Goal: Task Accomplishment & Management: Manage account settings

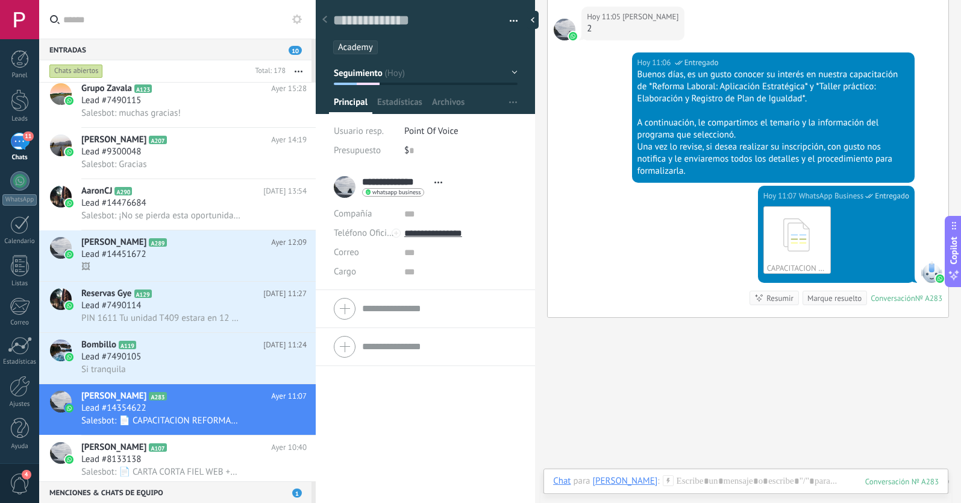
scroll to position [896, 0]
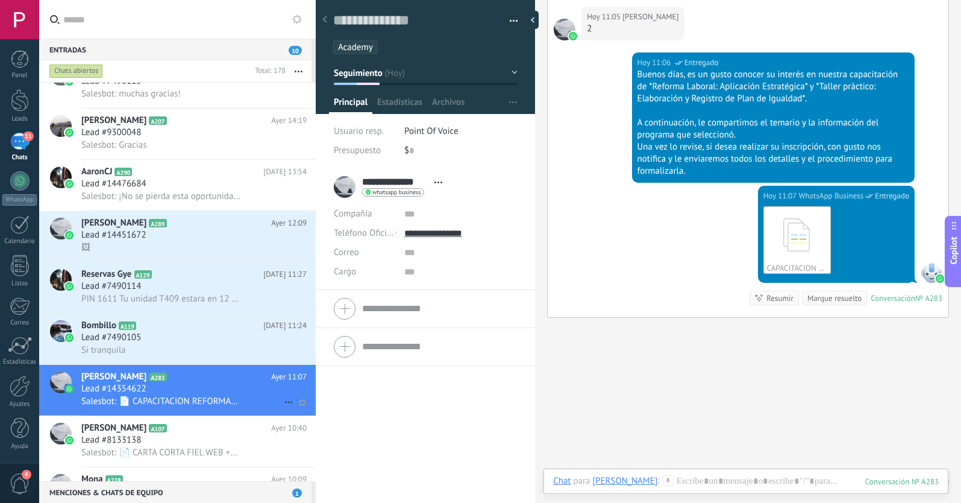
click at [192, 394] on div "Lead #14354622" at bounding box center [193, 389] width 225 height 12
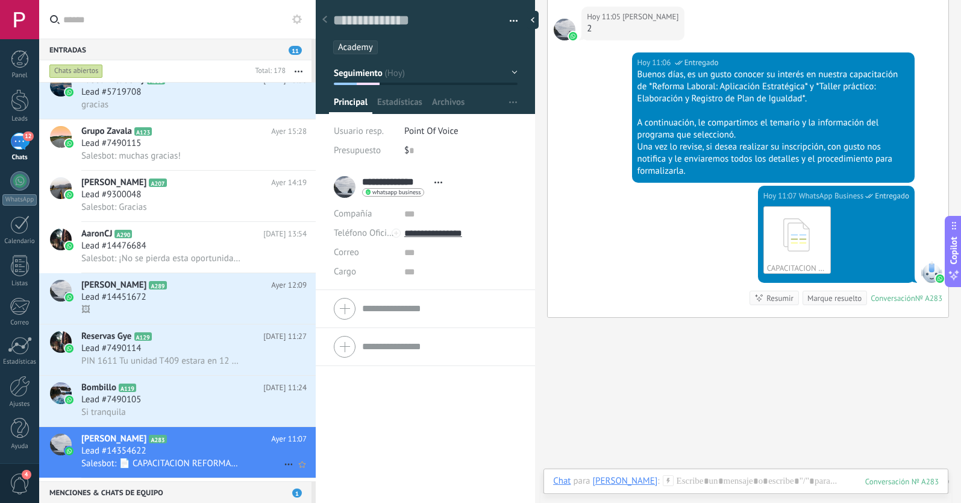
scroll to position [950, 0]
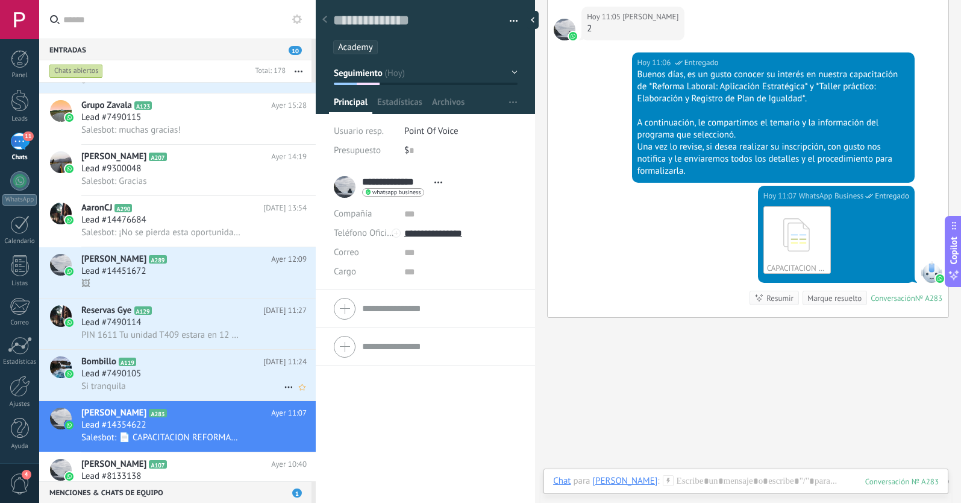
click at [201, 371] on div "Lead #7490105" at bounding box center [193, 374] width 225 height 12
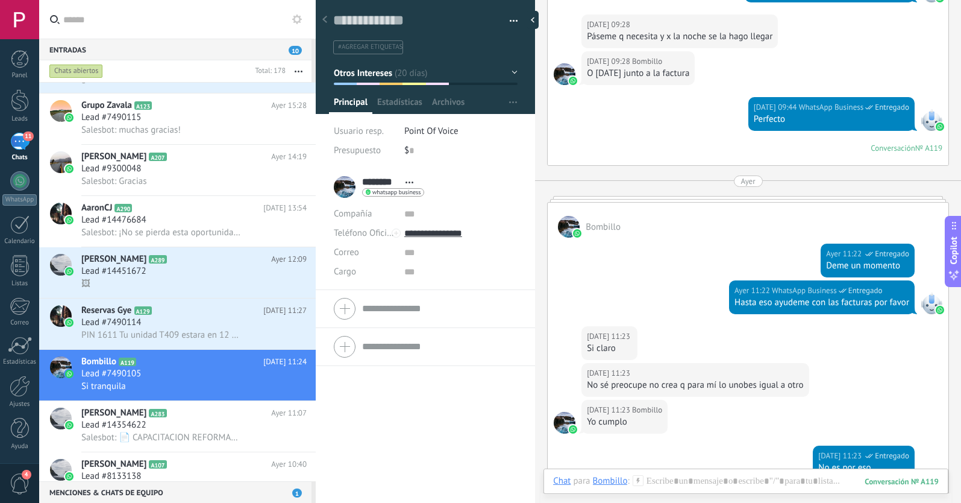
scroll to position [1989, 0]
click at [284, 386] on use at bounding box center [288, 387] width 8 height 2
click at [296, 392] on icon at bounding box center [292, 393] width 8 height 8
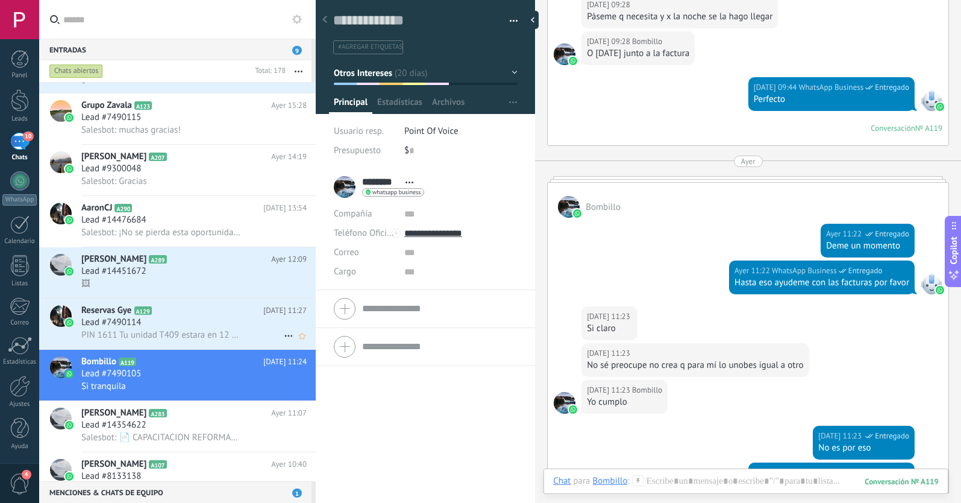
click at [225, 327] on div "Lead #7490114" at bounding box center [193, 322] width 225 height 12
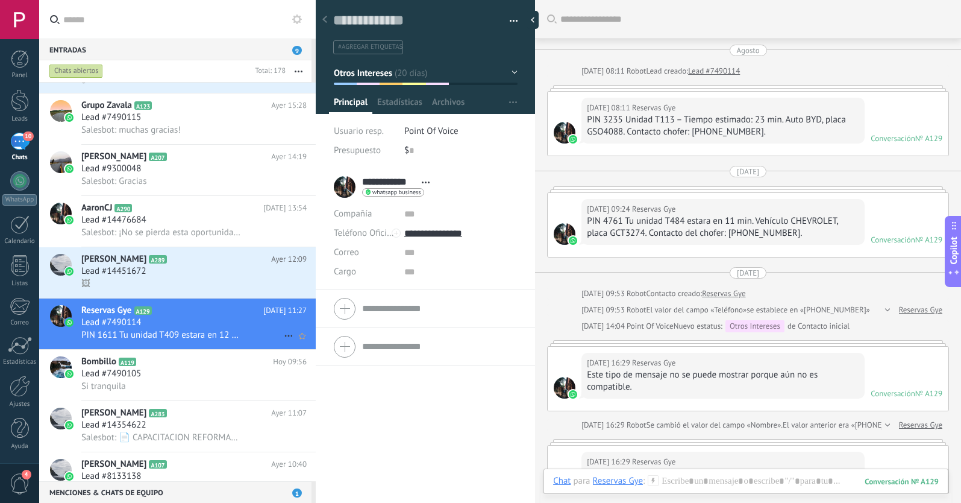
scroll to position [379, 0]
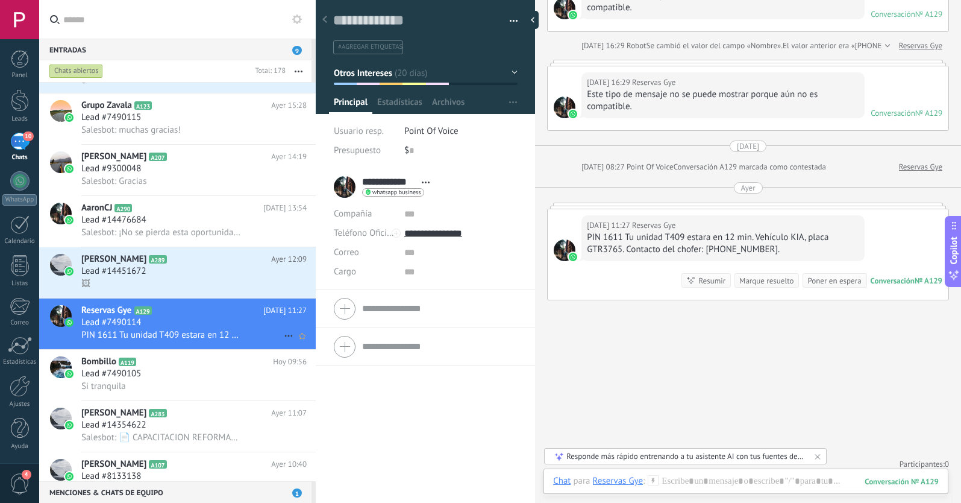
click at [283, 335] on icon at bounding box center [288, 335] width 14 height 14
click at [292, 346] on div "[PERSON_NAME] respondió" at bounding box center [346, 342] width 119 height 24
click at [218, 274] on div "Lead #14451672" at bounding box center [193, 271] width 225 height 12
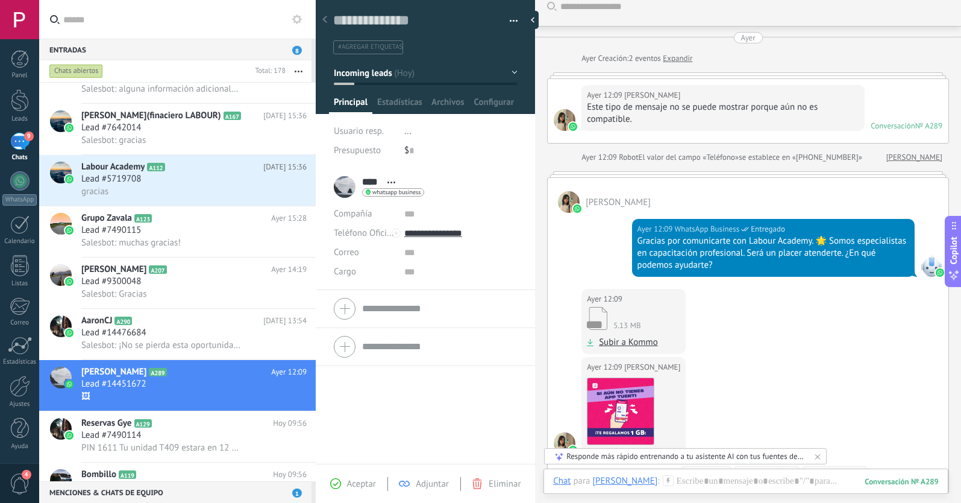
scroll to position [105, 0]
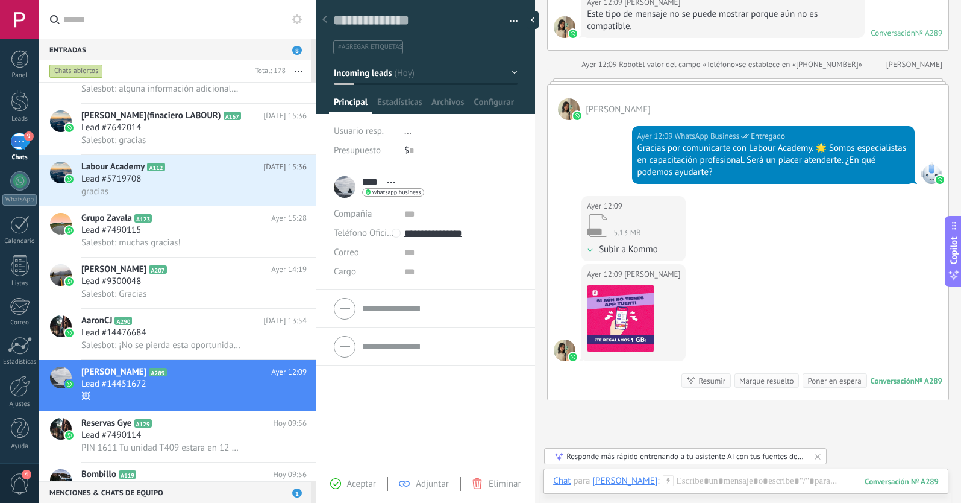
click at [381, 74] on span "Incoming leads" at bounding box center [363, 72] width 58 height 11
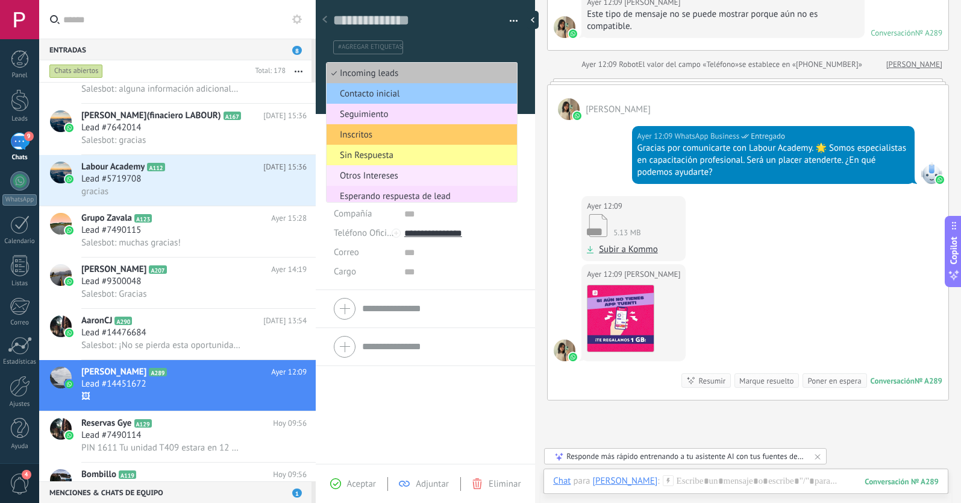
click at [371, 174] on span "Otros Intereses" at bounding box center [420, 175] width 187 height 11
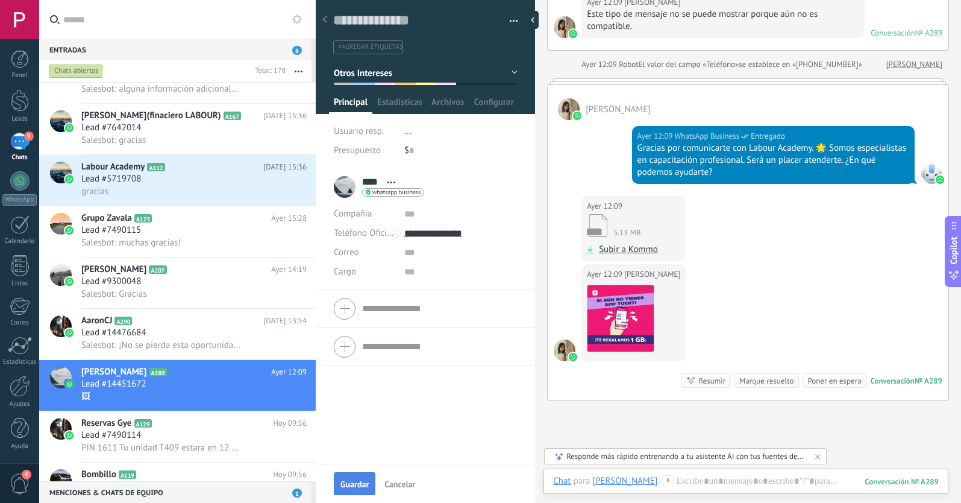
click at [356, 481] on span "Guardar" at bounding box center [354, 484] width 28 height 8
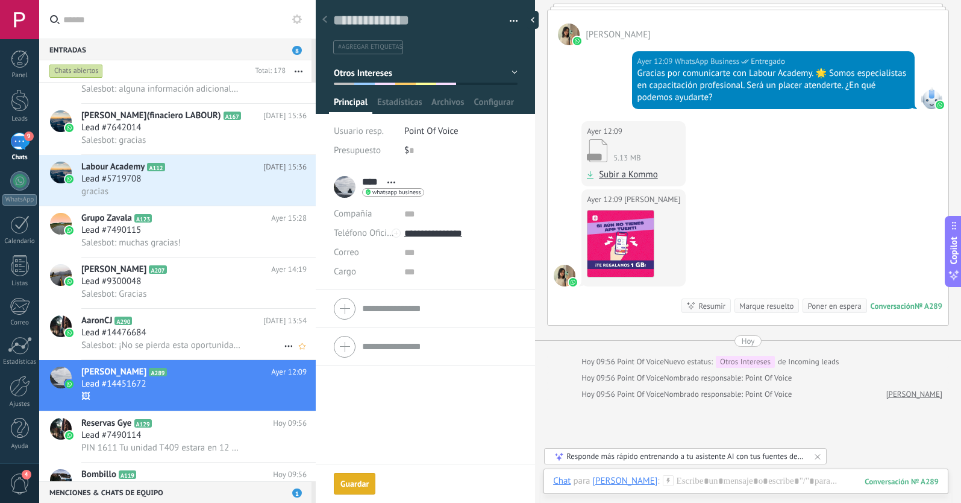
click at [243, 343] on div "Salesbot: ¡No se pierda esta oportunidad! Nuestra capacitación se realizará [DA…" at bounding box center [193, 345] width 225 height 13
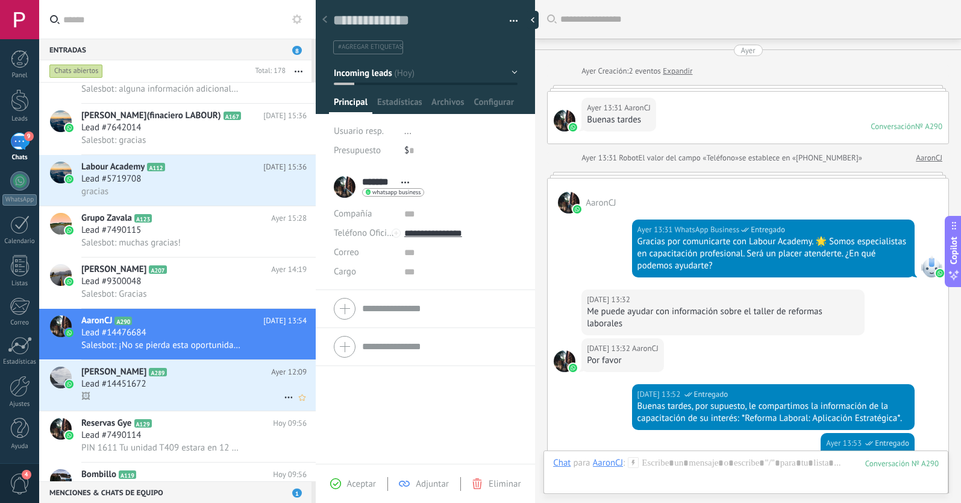
scroll to position [333, 0]
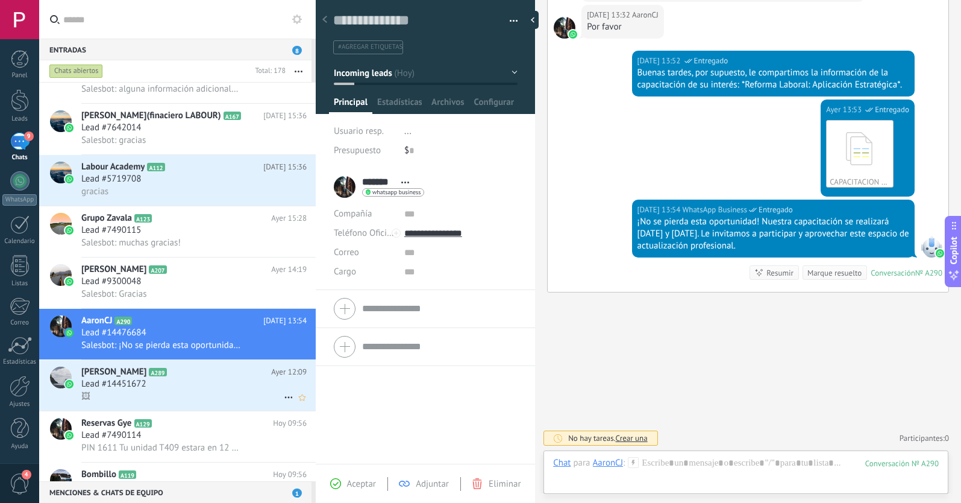
click at [284, 397] on use at bounding box center [288, 398] width 8 height 2
click at [298, 404] on div "[PERSON_NAME] respondió" at bounding box center [346, 403] width 119 height 24
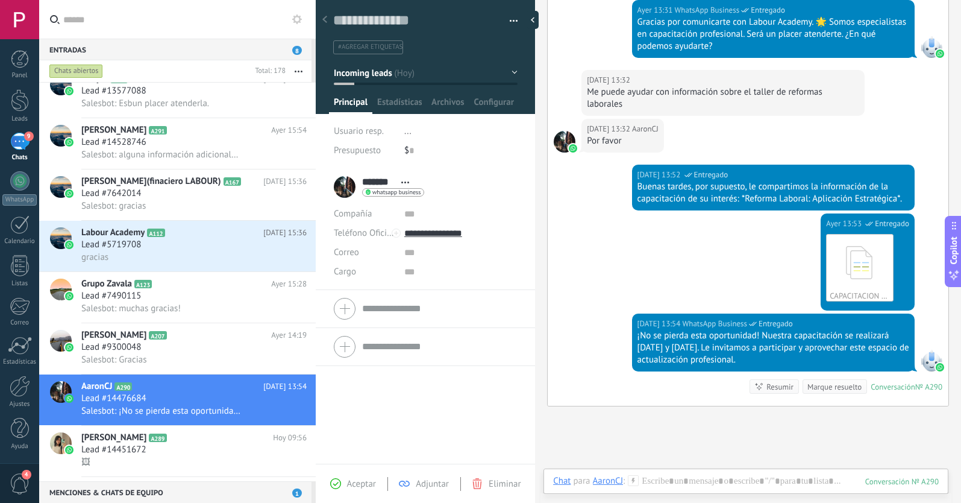
scroll to position [216, 0]
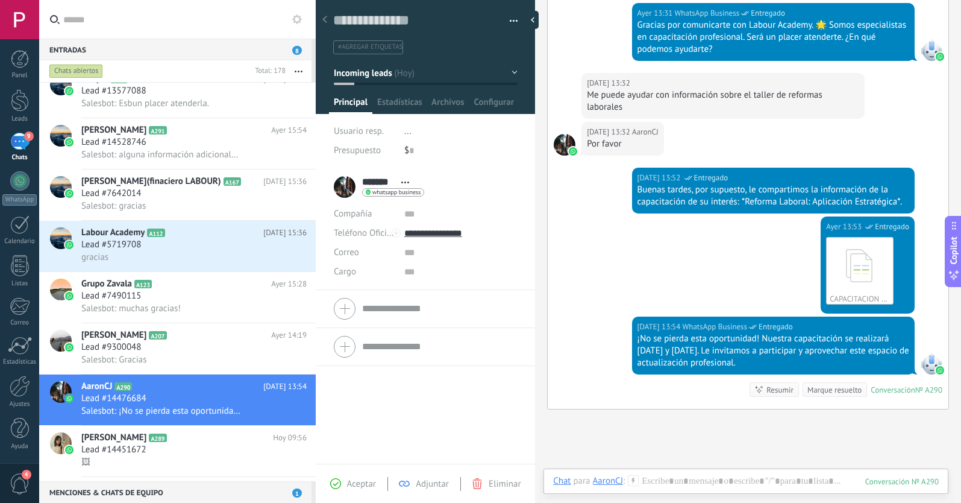
click at [376, 45] on span "#agregar etiquetas" at bounding box center [370, 47] width 64 height 8
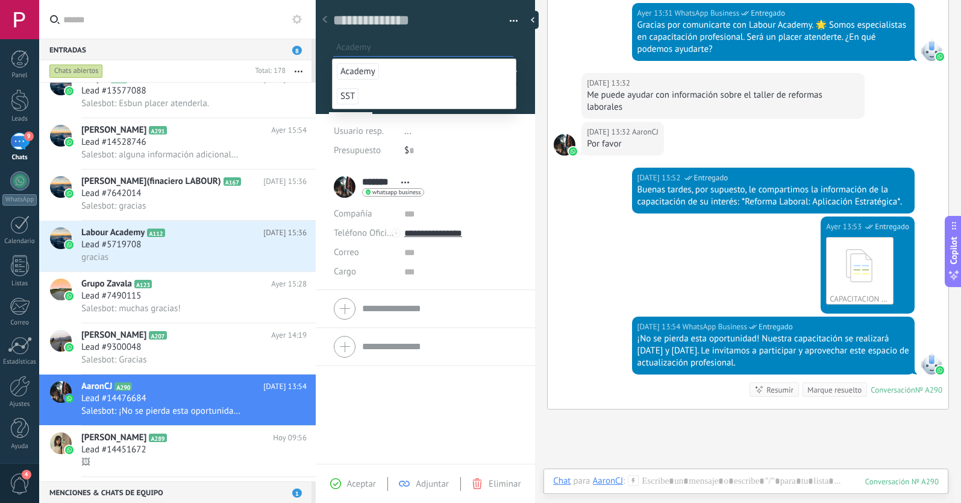
click at [359, 70] on span "Academy" at bounding box center [358, 71] width 42 height 16
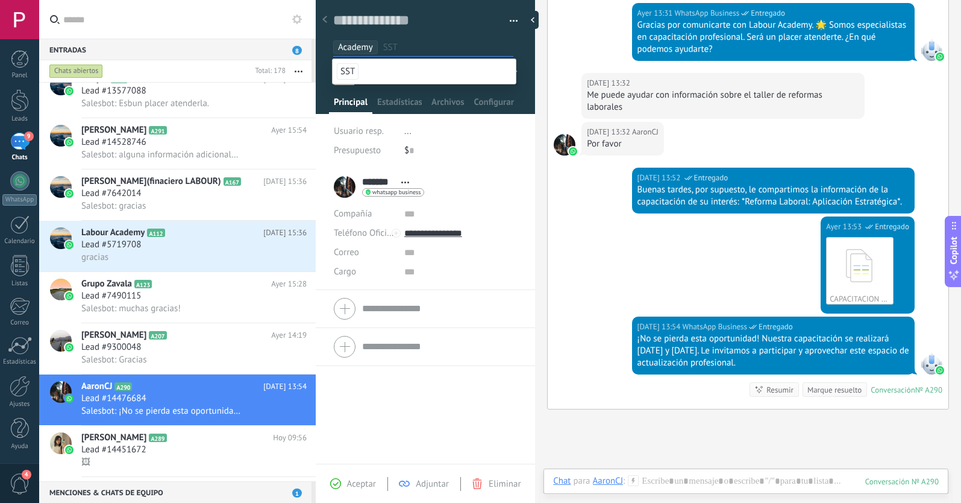
click at [358, 483] on span "Aceptar" at bounding box center [361, 483] width 29 height 11
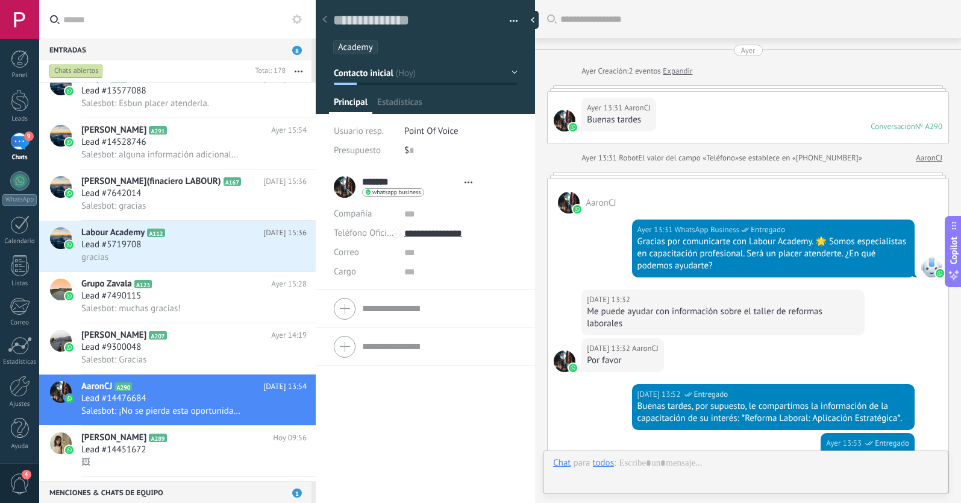
scroll to position [18, 0]
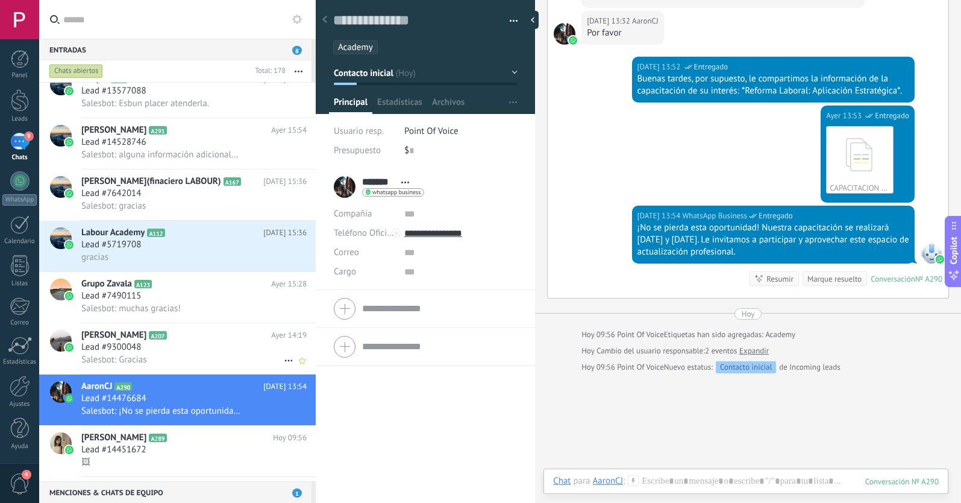
click at [232, 340] on h2 "[PERSON_NAME] A207" at bounding box center [176, 335] width 190 height 12
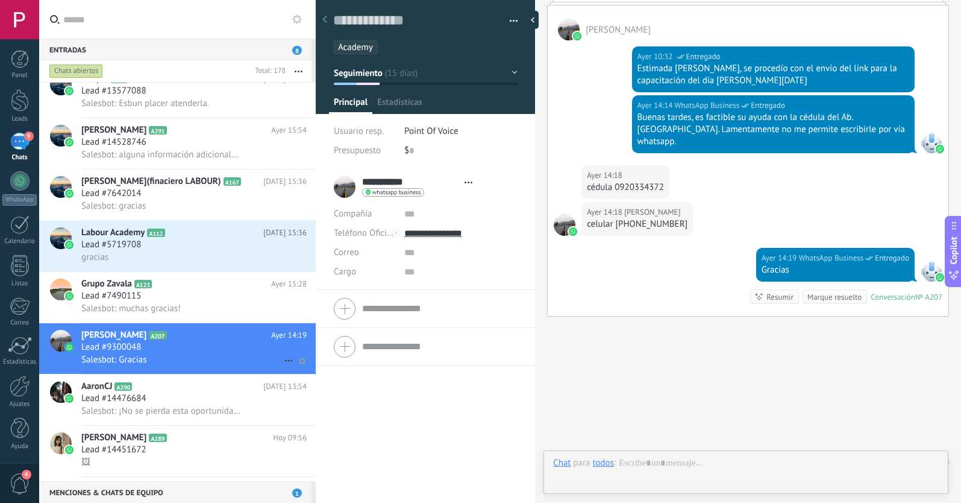
scroll to position [18, 0]
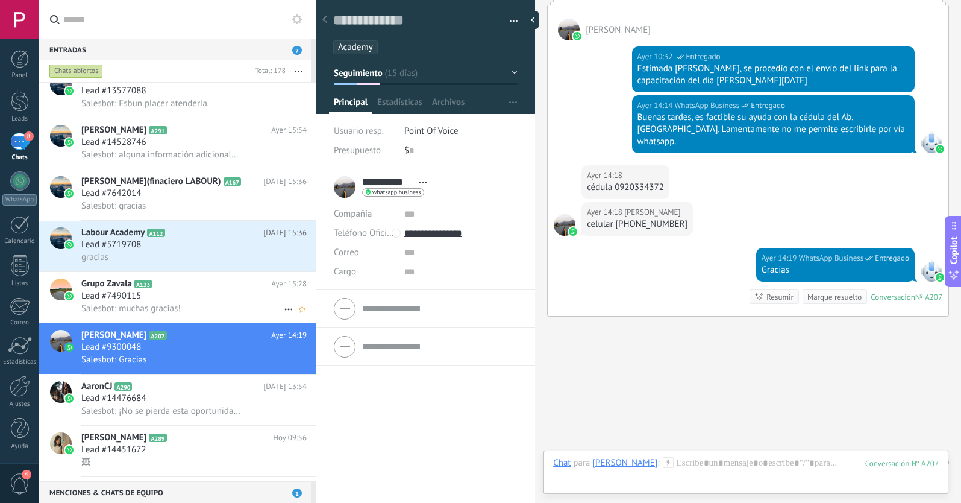
click at [202, 289] on h2 "Grupo [PERSON_NAME] A123" at bounding box center [176, 284] width 190 height 12
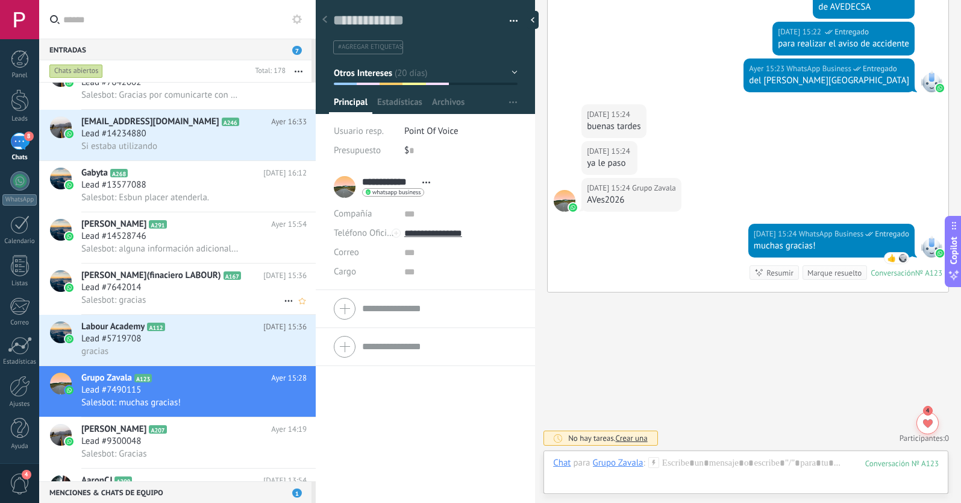
scroll to position [670, 0]
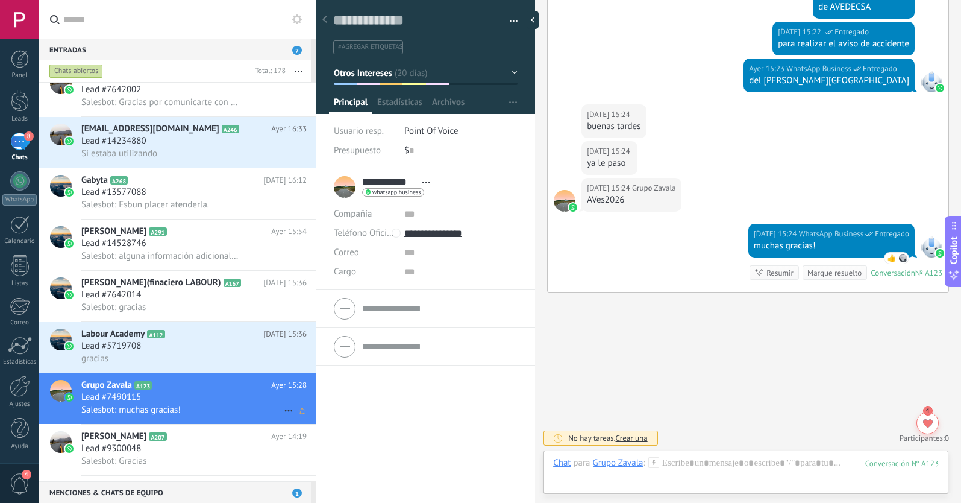
click at [285, 410] on use at bounding box center [288, 411] width 8 height 2
click at [217, 339] on div at bounding box center [480, 251] width 961 height 503
click at [209, 344] on div "Lead #5719708" at bounding box center [193, 346] width 225 height 12
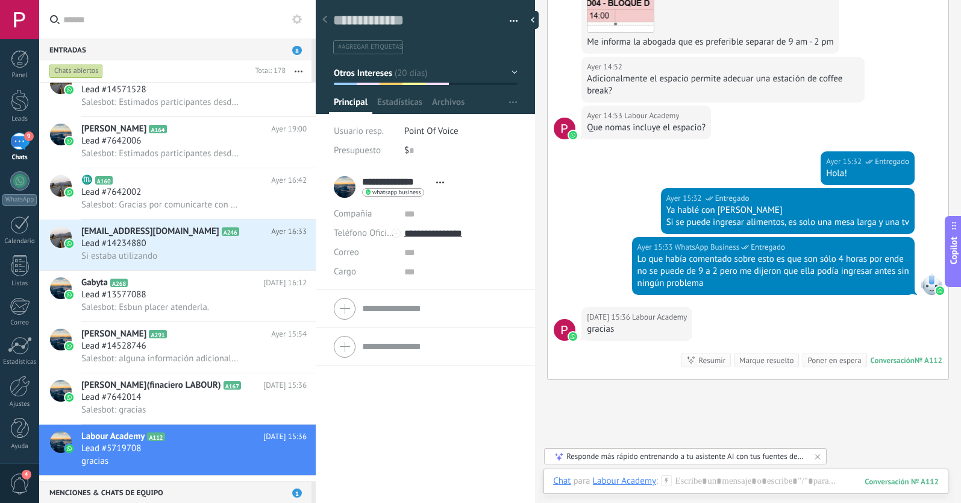
scroll to position [1232, 0]
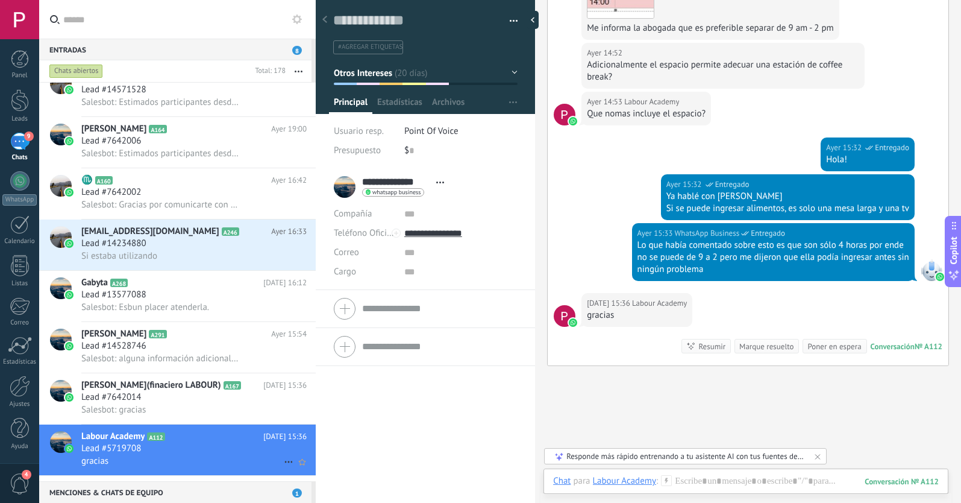
click at [285, 459] on icon at bounding box center [288, 461] width 14 height 14
click at [294, 459] on icon at bounding box center [292, 457] width 8 height 8
click at [216, 407] on div "Salesbot: gracias" at bounding box center [193, 409] width 225 height 13
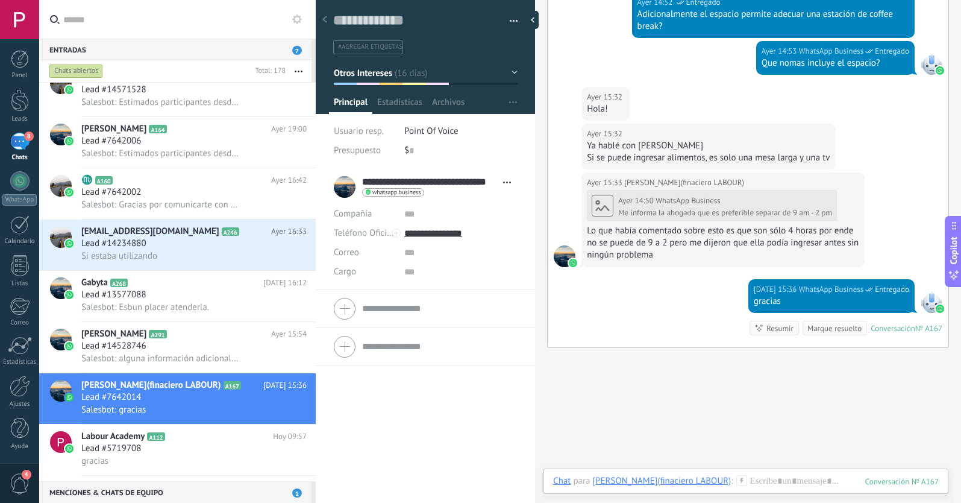
scroll to position [1279, 0]
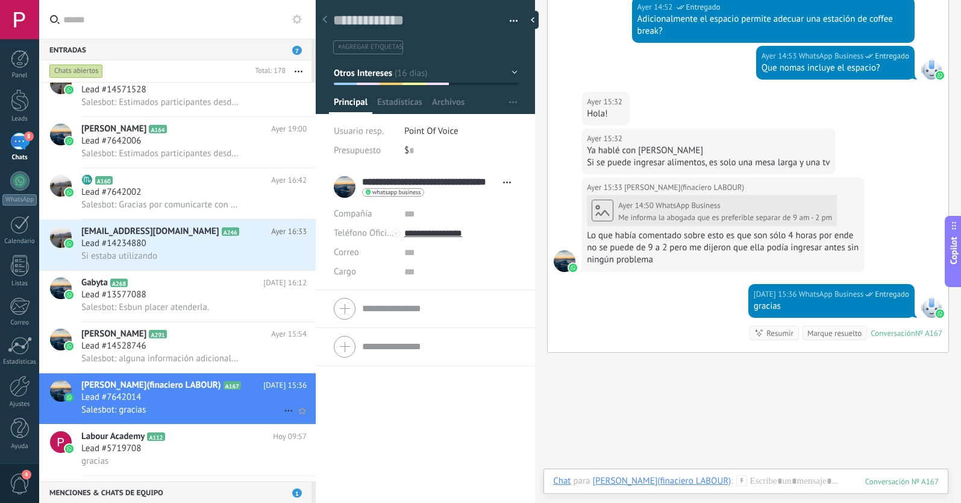
click at [281, 410] on icon at bounding box center [288, 410] width 14 height 14
click at [222, 334] on div at bounding box center [480, 251] width 961 height 503
click at [227, 346] on div "Lead #14528746" at bounding box center [193, 346] width 225 height 12
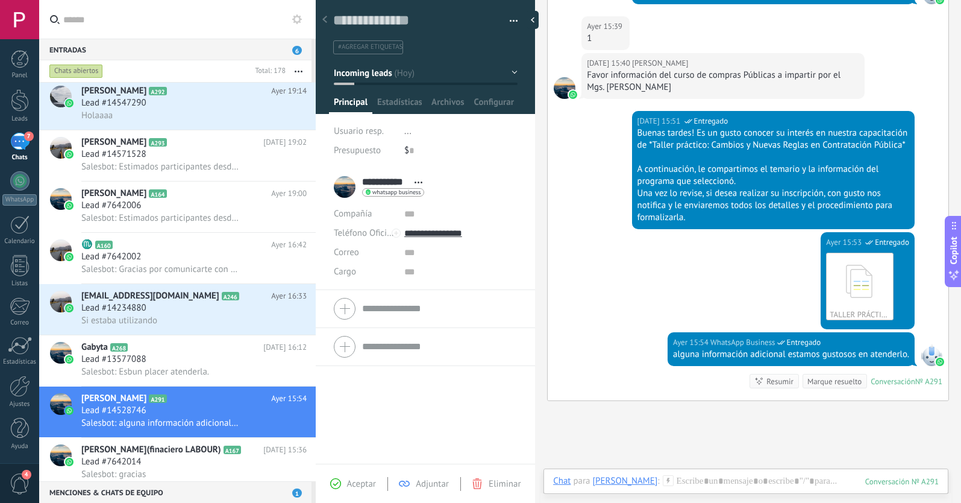
scroll to position [486, 0]
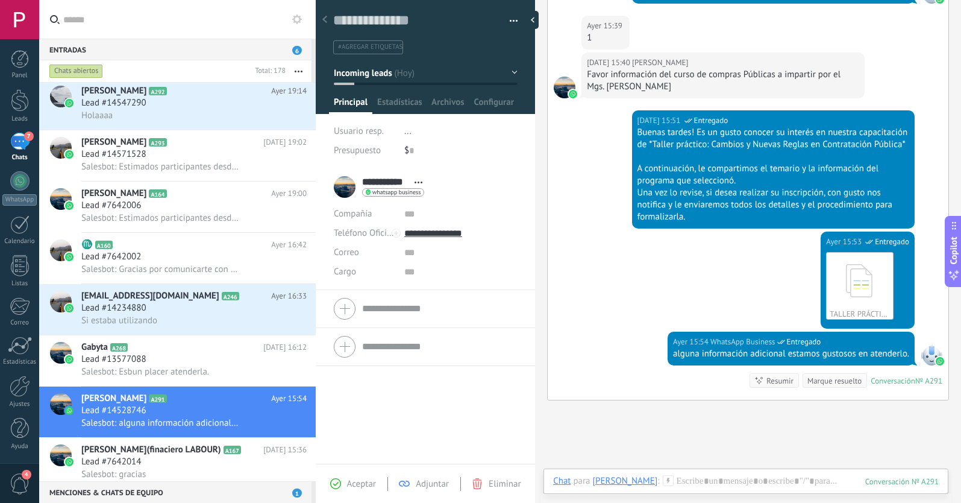
click at [357, 49] on span "#agregar etiquetas" at bounding box center [370, 47] width 64 height 8
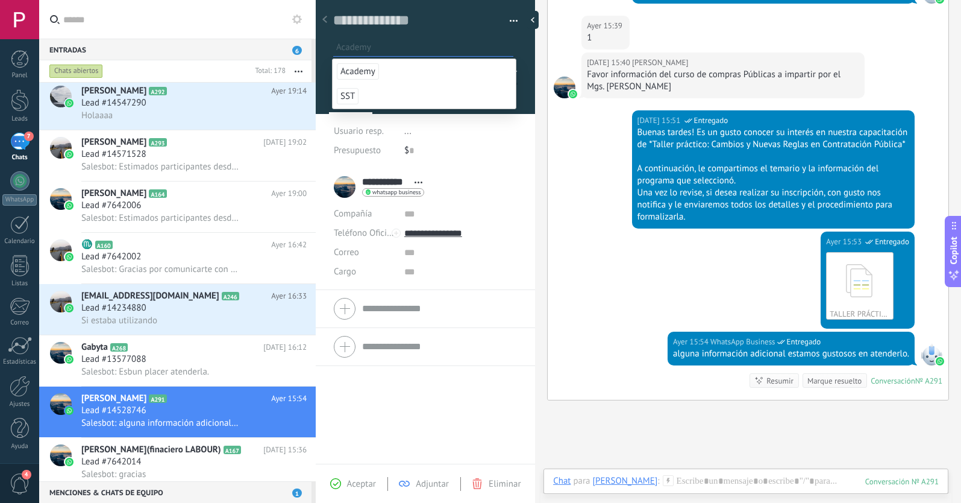
click at [365, 68] on span "Academy" at bounding box center [358, 71] width 42 height 16
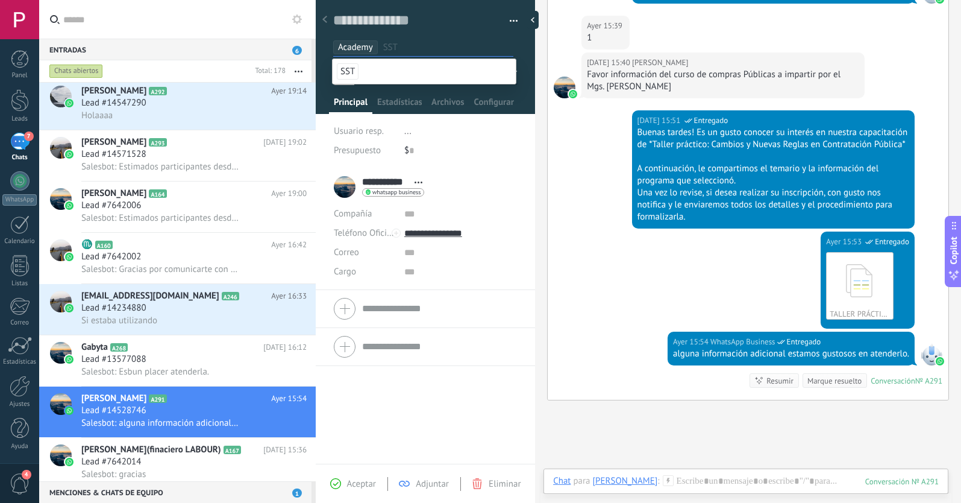
click at [361, 480] on span "Aceptar" at bounding box center [361, 483] width 29 height 11
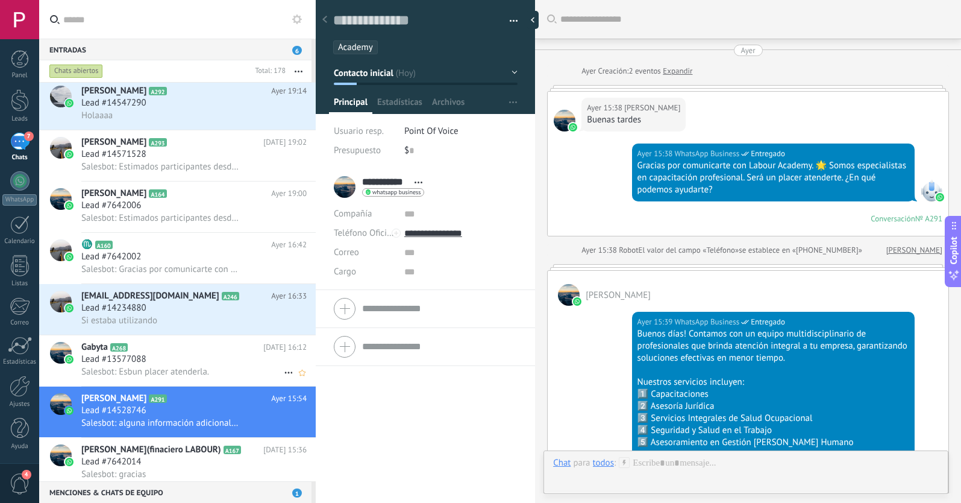
scroll to position [697, 0]
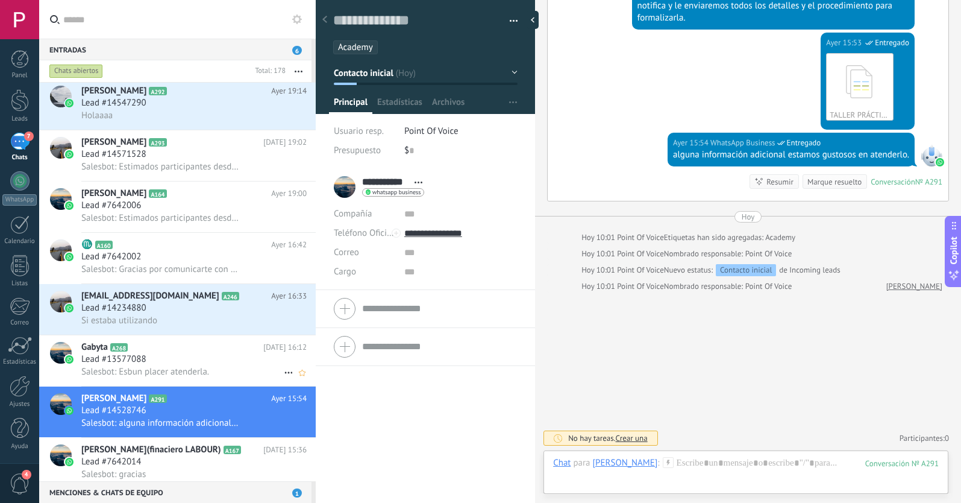
click at [196, 361] on div "Lead #13577088" at bounding box center [193, 359] width 225 height 12
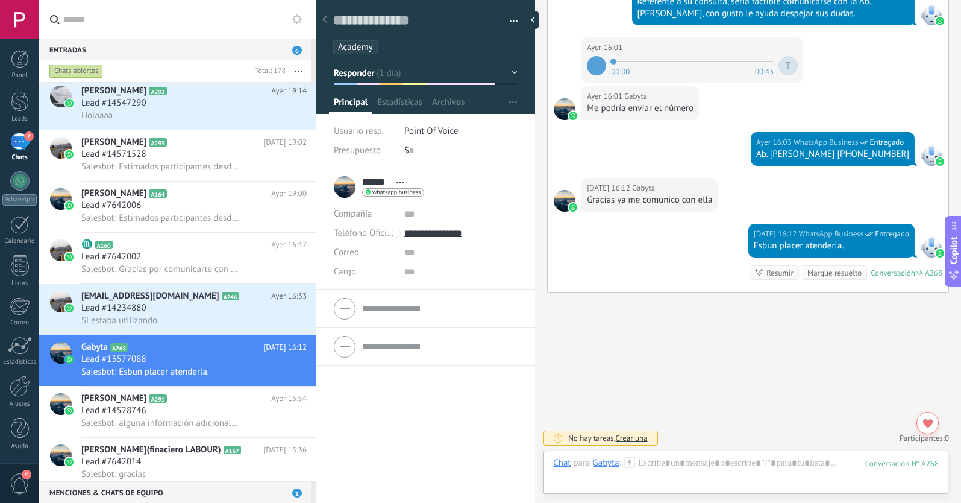
scroll to position [1766, 0]
click at [148, 312] on h3 "Lead #14234880" at bounding box center [116, 308] width 71 height 12
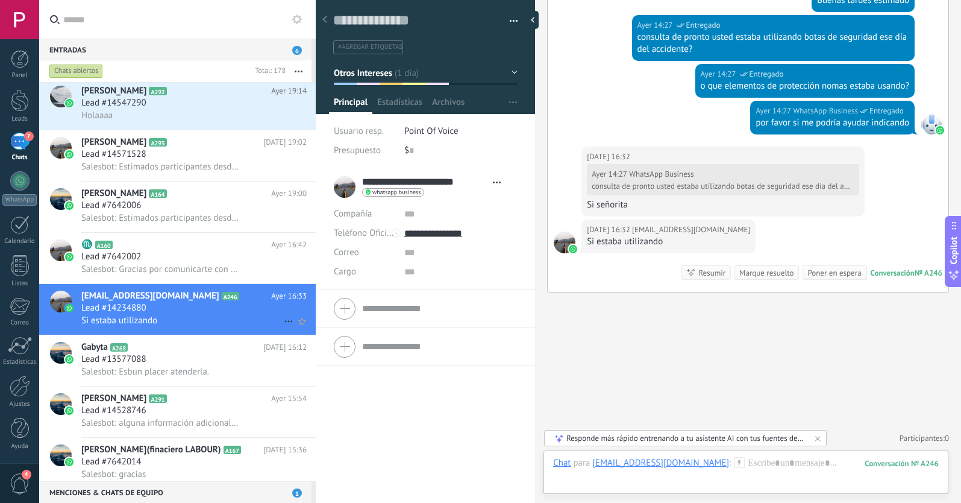
scroll to position [1337, 0]
click at [281, 319] on icon at bounding box center [288, 321] width 14 height 14
click at [295, 329] on icon at bounding box center [292, 327] width 8 height 8
click at [184, 254] on div "Lead #7642002" at bounding box center [193, 257] width 225 height 12
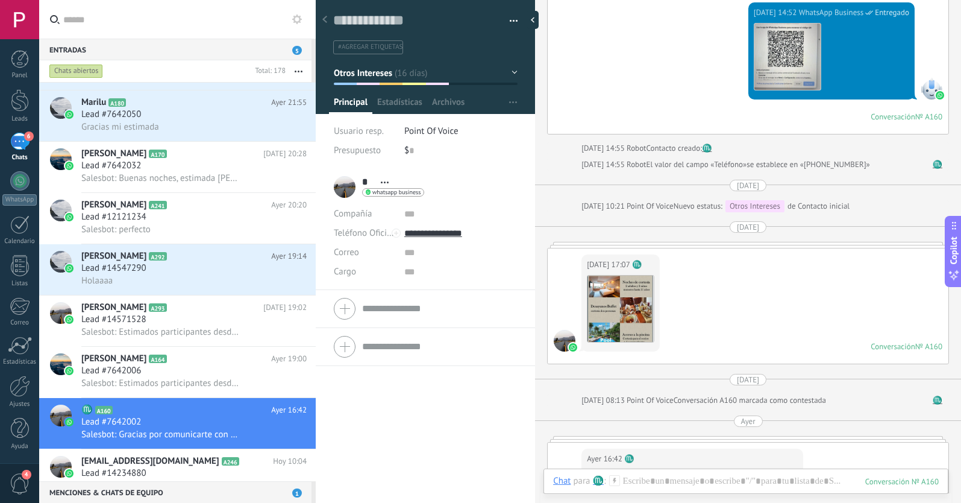
scroll to position [954, 0]
click at [284, 434] on use at bounding box center [288, 435] width 8 height 2
click at [222, 375] on div at bounding box center [480, 251] width 961 height 503
click at [222, 375] on div "Lead #7642006" at bounding box center [193, 371] width 225 height 12
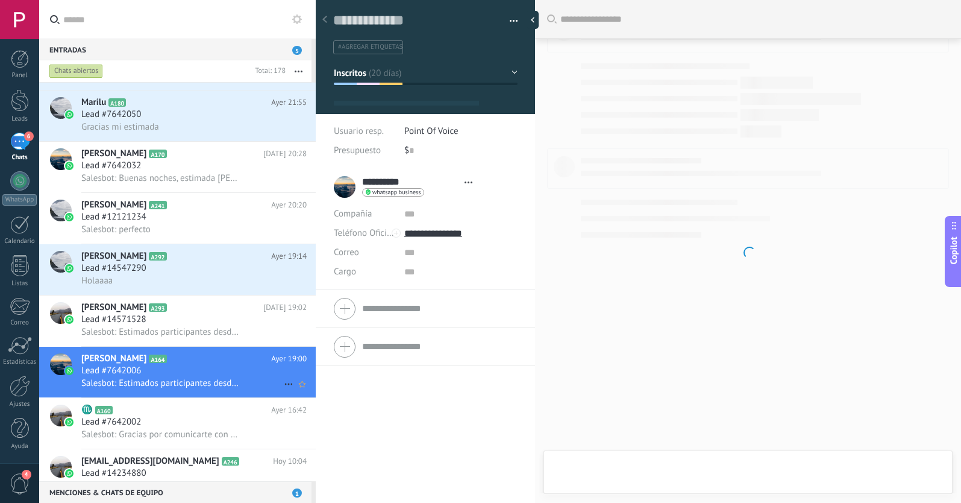
click at [186, 378] on span "Salesbot: Estimados participantes desde [GEOGRAPHIC_DATA] les damos la más cord…" at bounding box center [160, 382] width 159 height 11
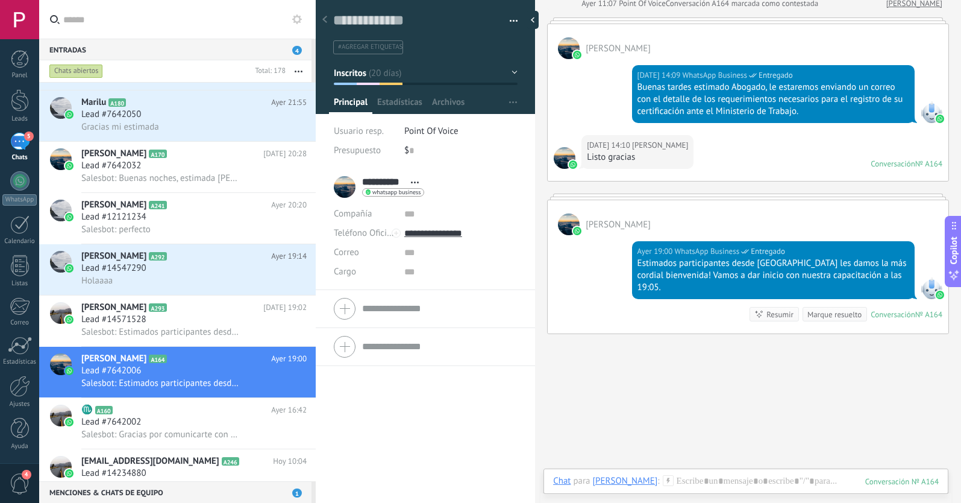
scroll to position [18, 0]
click at [281, 384] on icon at bounding box center [288, 384] width 14 height 14
click at [181, 319] on div at bounding box center [480, 251] width 961 height 503
click at [198, 321] on div "Lead #14571528" at bounding box center [193, 319] width 225 height 12
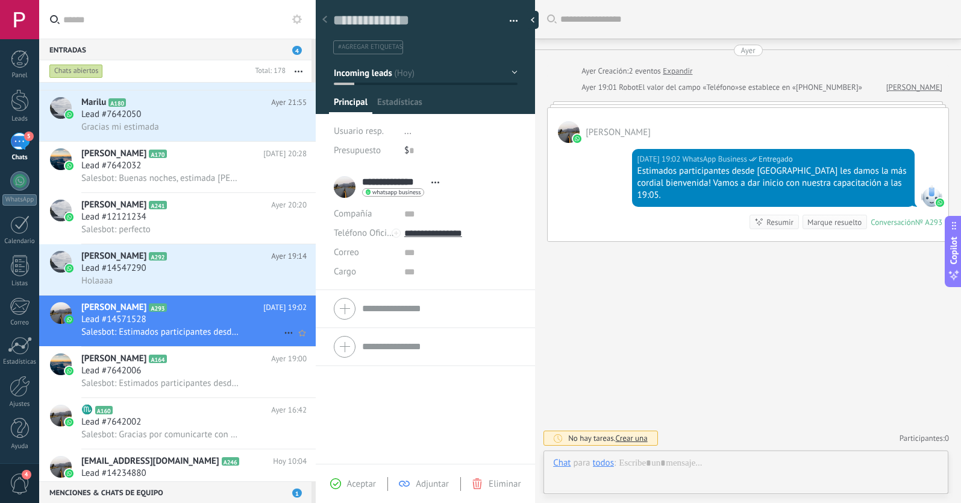
scroll to position [18, 0]
click at [378, 46] on span "#agregar etiquetas" at bounding box center [370, 47] width 64 height 8
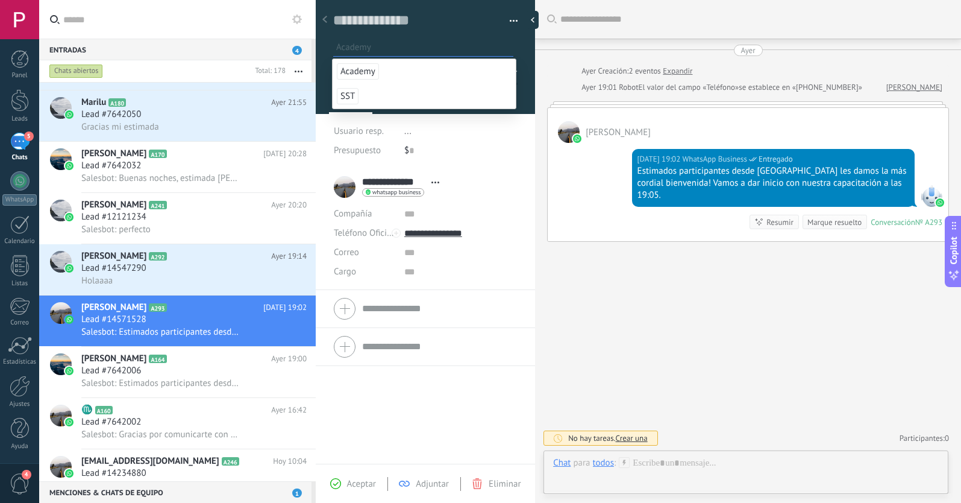
click at [356, 70] on span "Academy" at bounding box center [358, 71] width 42 height 16
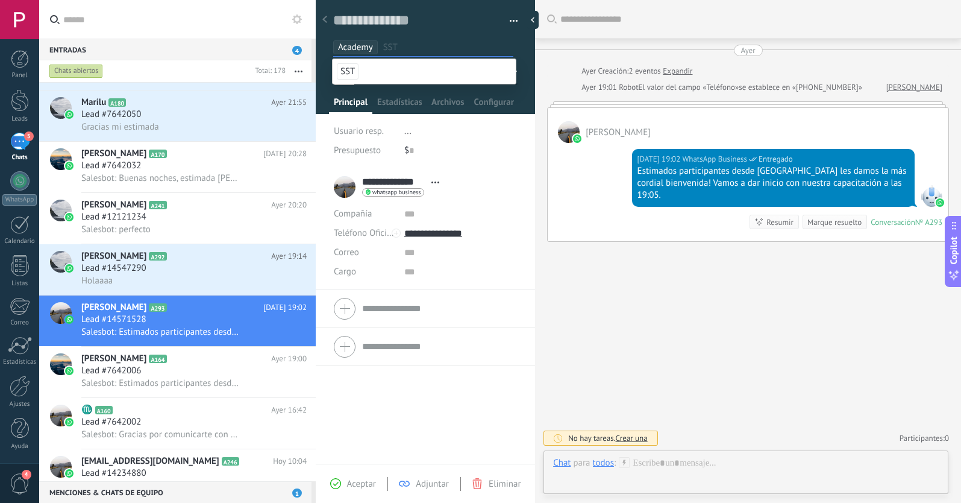
click at [356, 488] on span "Aceptar" at bounding box center [361, 483] width 29 height 11
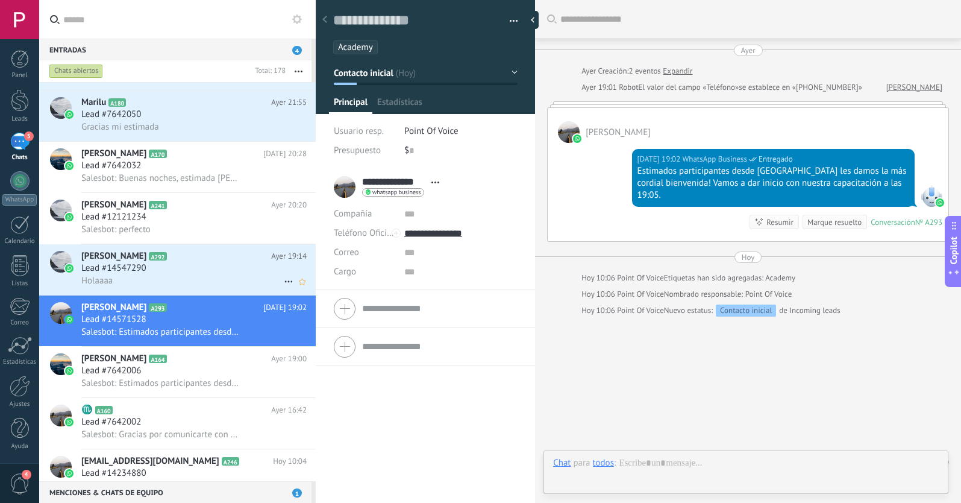
scroll to position [18, 0]
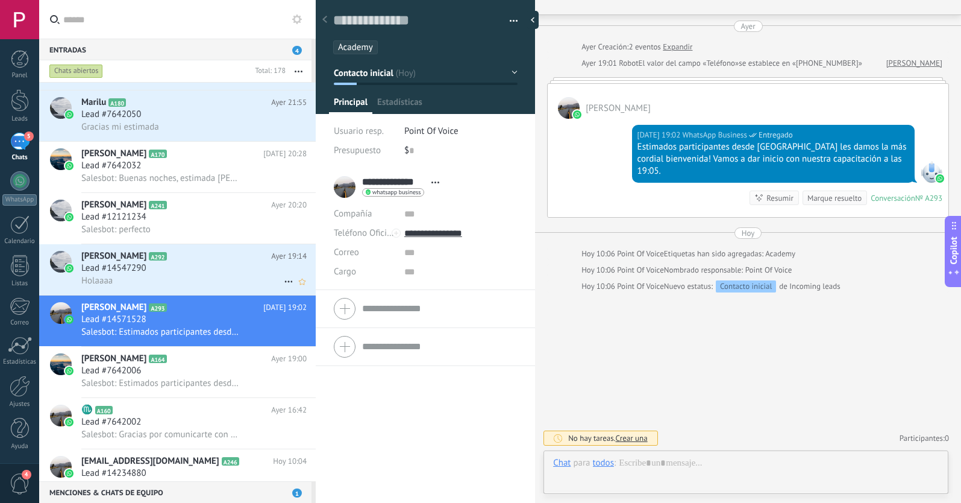
click at [187, 269] on div "Lead #14547290" at bounding box center [193, 268] width 225 height 12
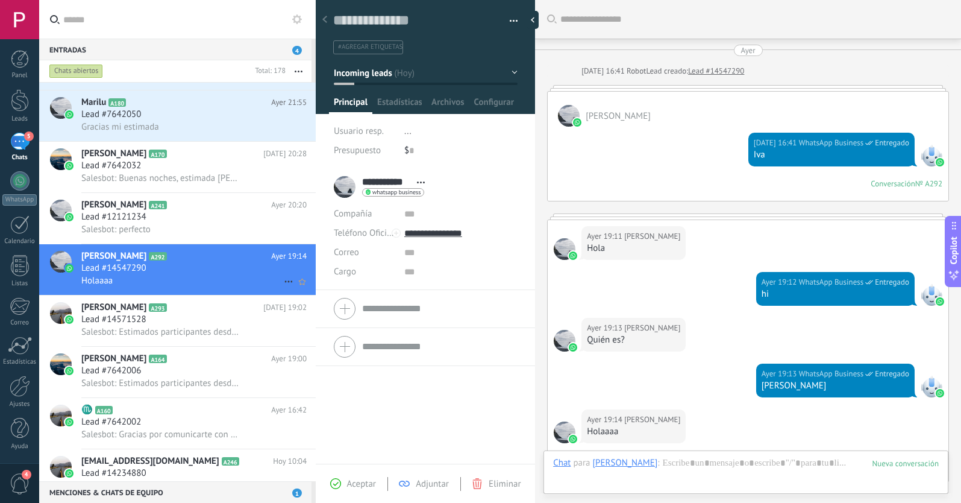
scroll to position [163, 0]
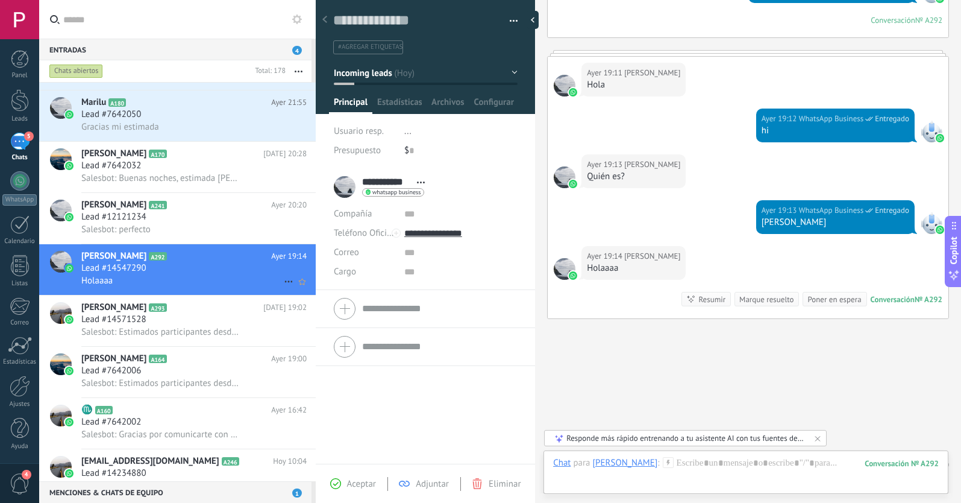
click at [281, 281] on icon at bounding box center [288, 281] width 14 height 14
click at [292, 289] on use at bounding box center [292, 287] width 8 height 5
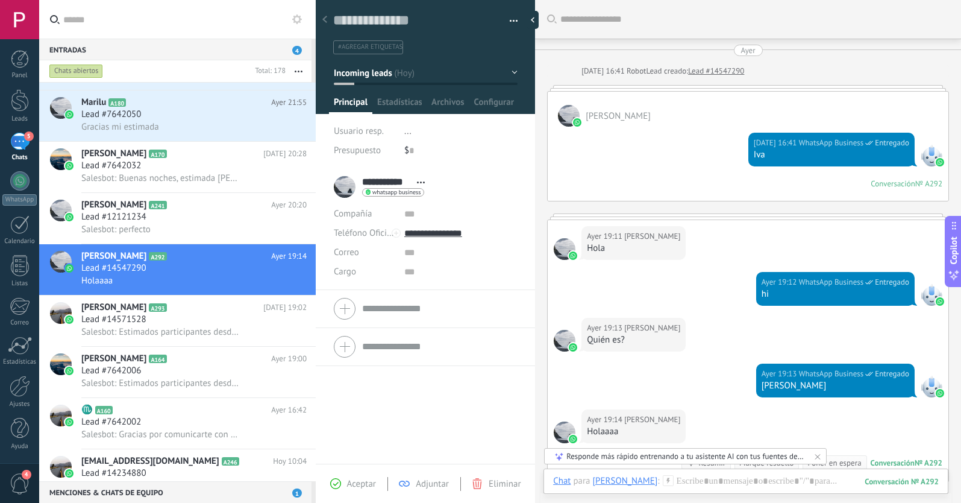
scroll to position [0, 0]
click at [444, 78] on button "Incoming leads" at bounding box center [426, 73] width 184 height 22
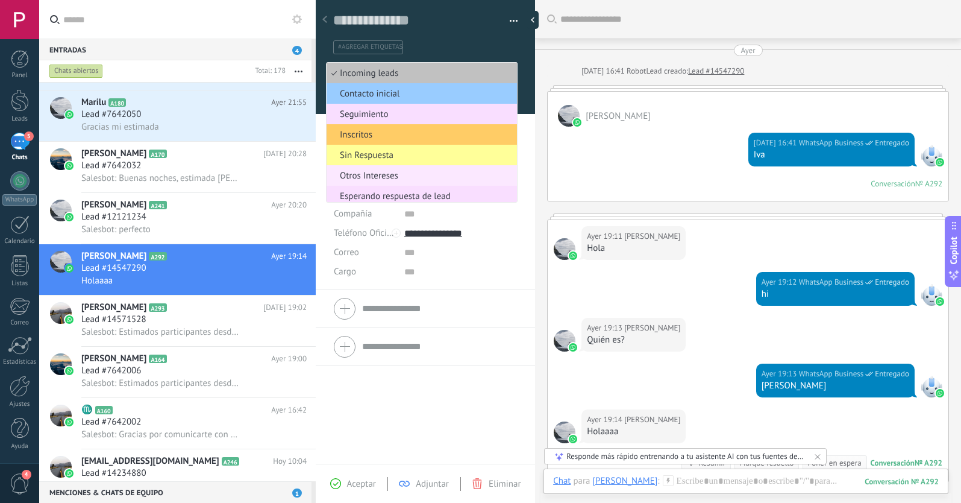
click at [361, 177] on span "Otros Intereses" at bounding box center [420, 175] width 187 height 11
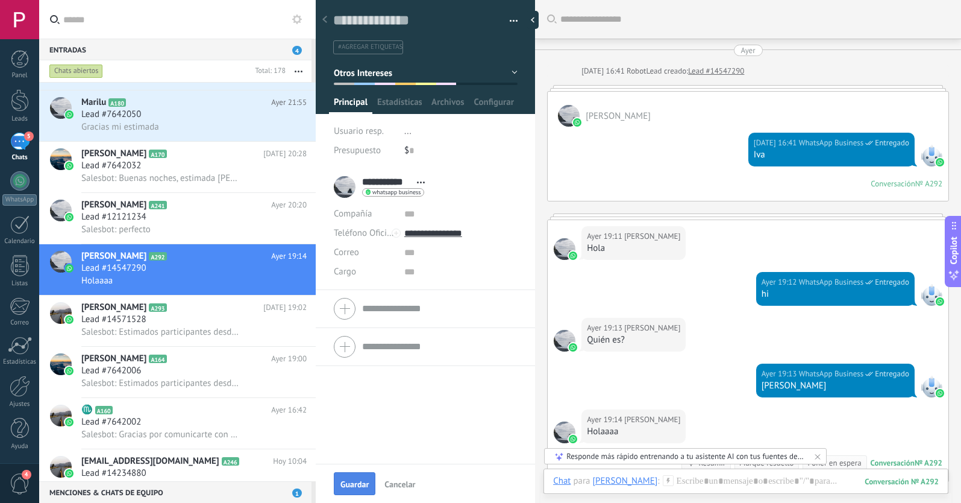
click at [359, 480] on span "Guardar" at bounding box center [354, 484] width 28 height 8
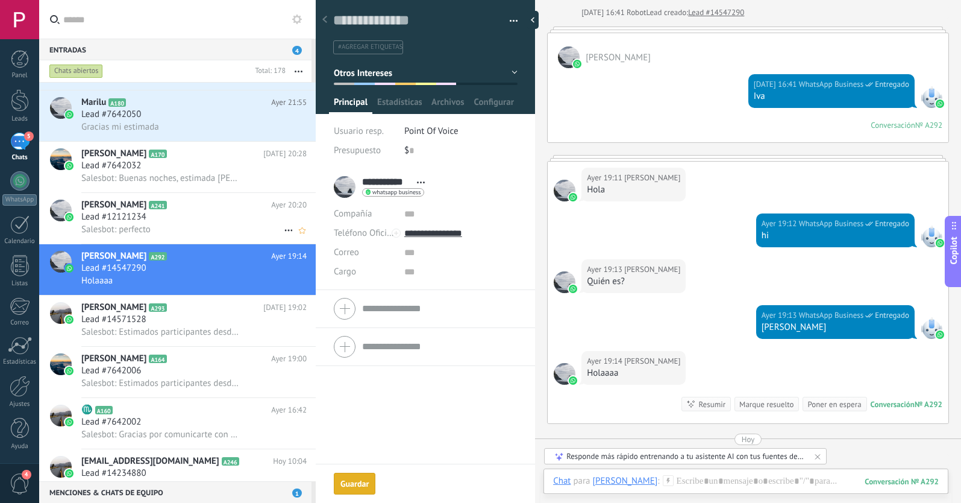
scroll to position [75, 0]
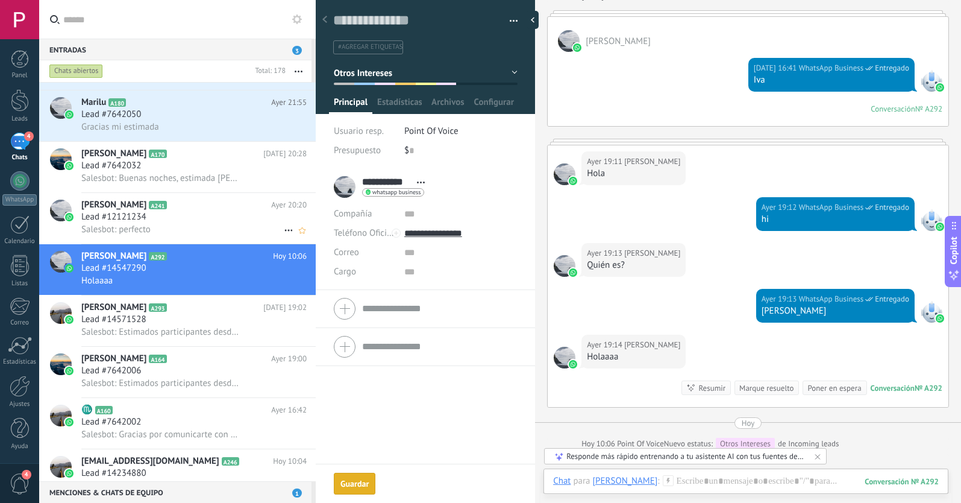
click at [198, 214] on div "Lead #12121234" at bounding box center [193, 217] width 225 height 12
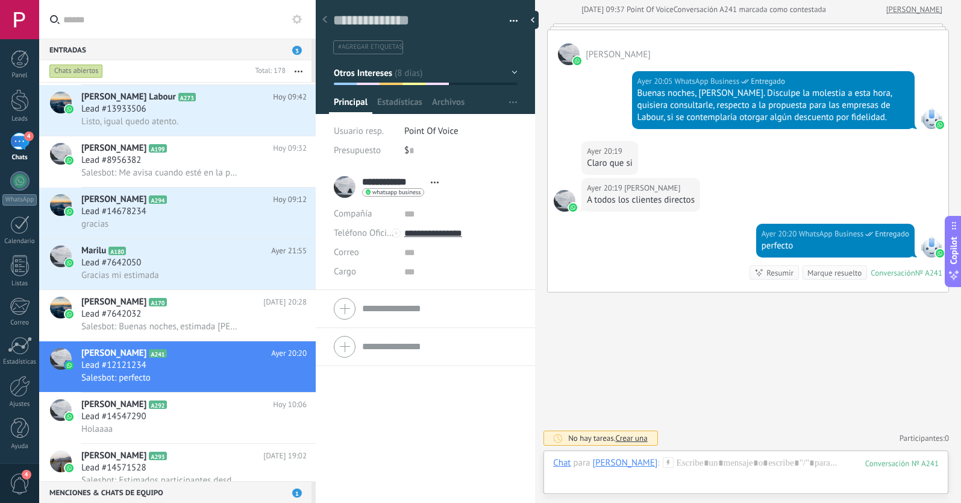
scroll to position [1932, 0]
click at [281, 377] on icon at bounding box center [288, 378] width 14 height 14
click at [248, 318] on div at bounding box center [480, 251] width 961 height 503
click at [234, 315] on div "Lead #7642032" at bounding box center [193, 314] width 225 height 12
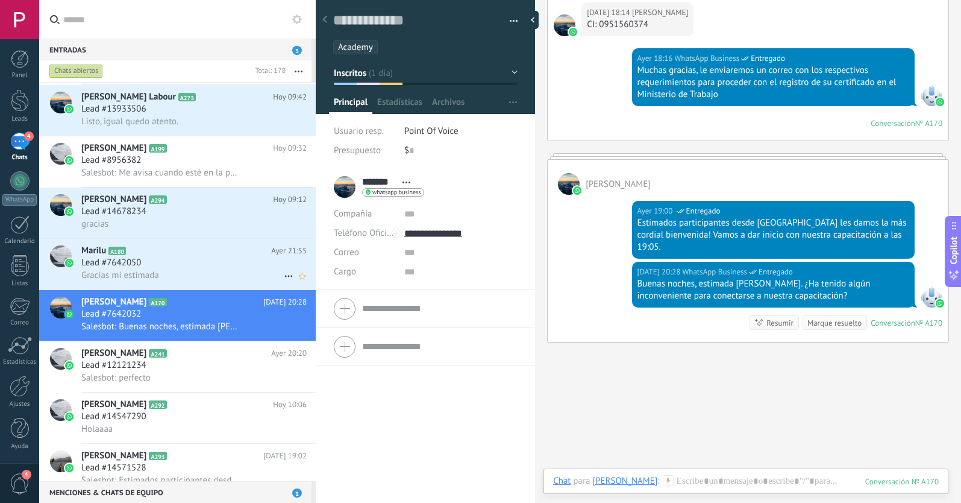
scroll to position [3491, 0]
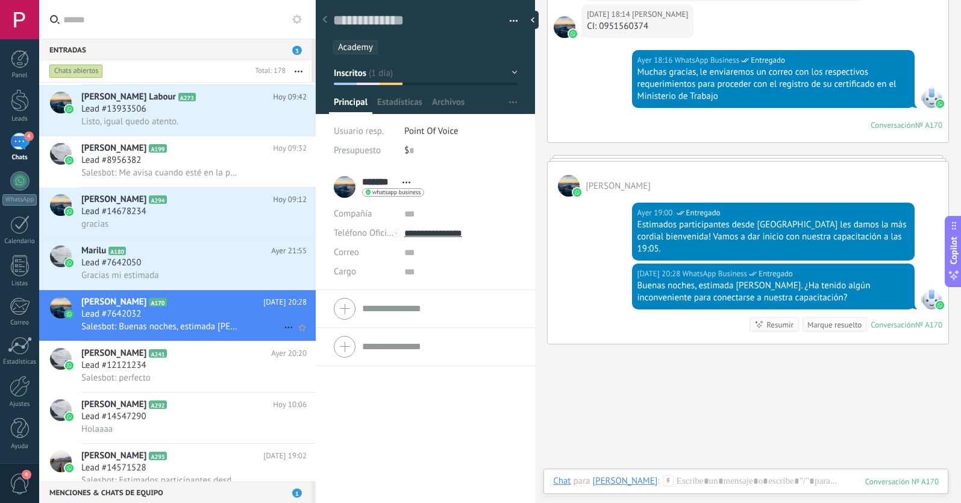
click at [281, 325] on icon at bounding box center [288, 327] width 14 height 14
click at [208, 272] on div at bounding box center [480, 251] width 961 height 503
click at [228, 269] on div "Gracias mi estimada" at bounding box center [193, 275] width 225 height 13
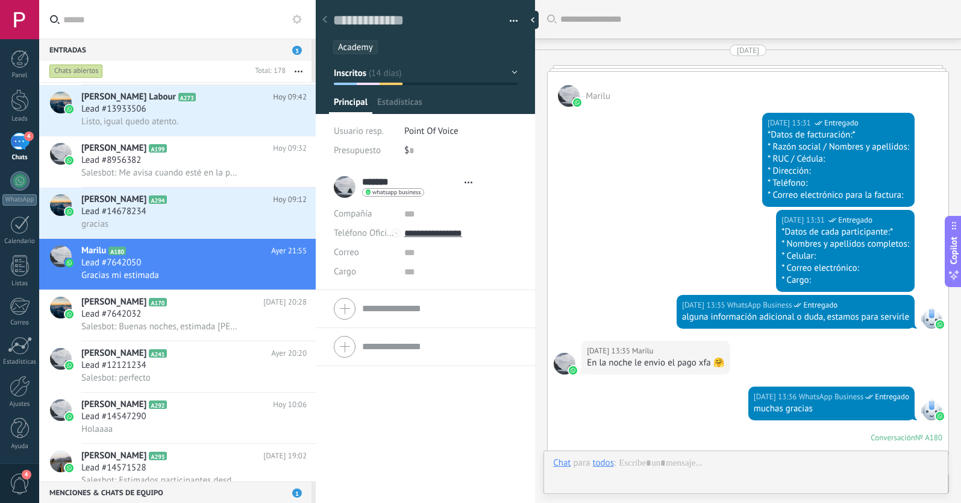
type textarea "**********"
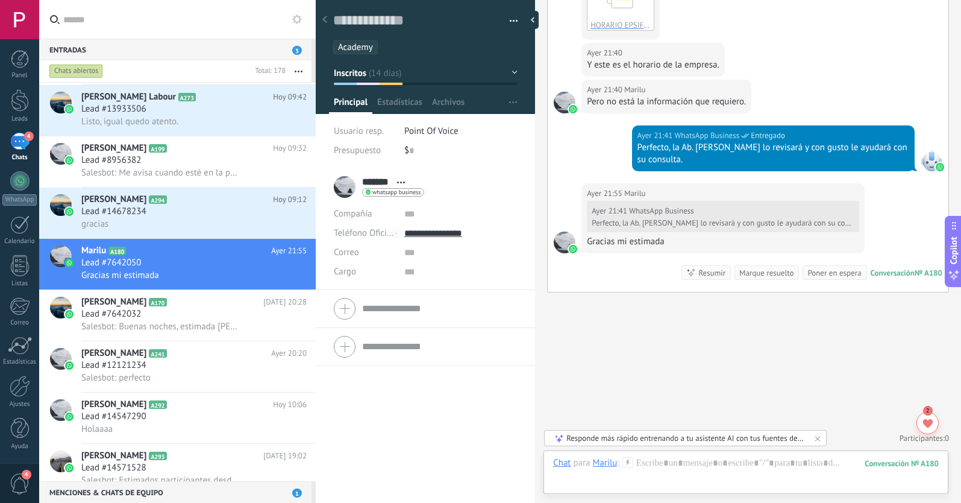
scroll to position [2531, 0]
click at [283, 275] on icon at bounding box center [288, 276] width 14 height 14
click at [292, 280] on icon at bounding box center [292, 282] width 8 height 8
type input "******"
click at [199, 215] on div "Lead #14678234" at bounding box center [193, 211] width 225 height 12
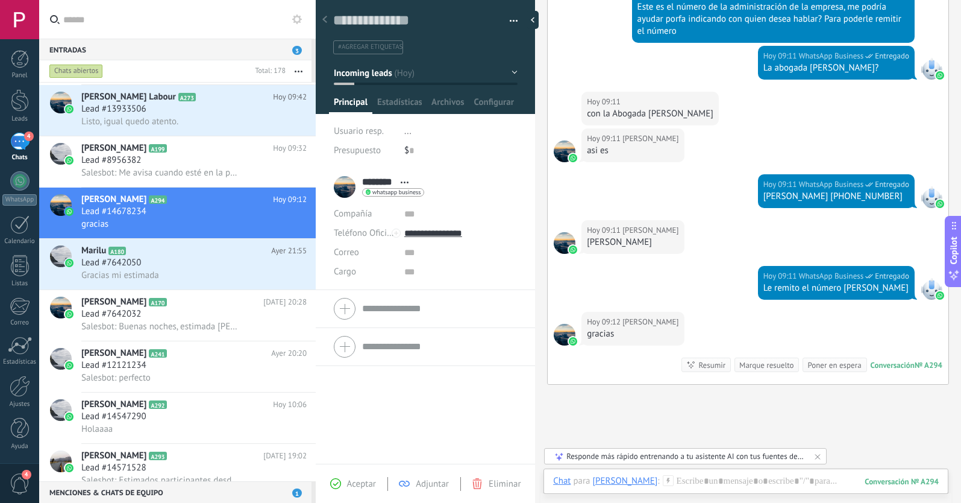
scroll to position [374, 0]
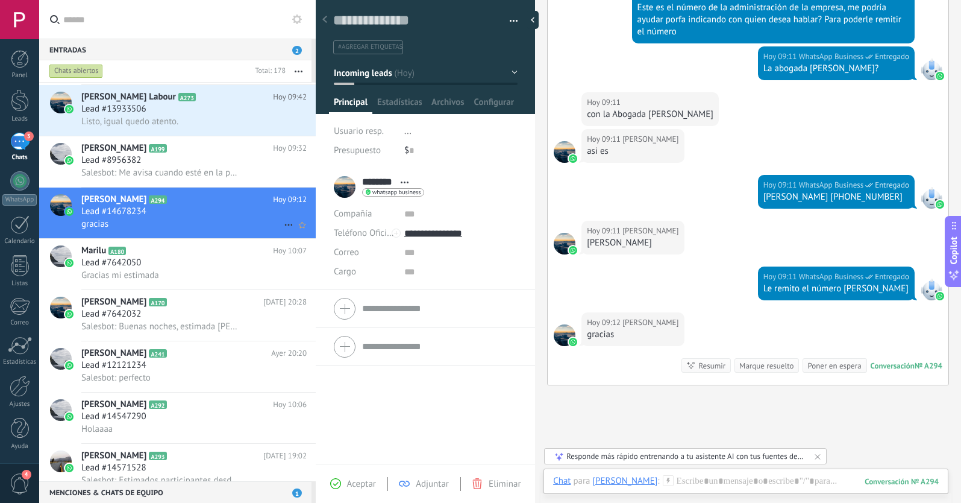
click at [281, 224] on icon at bounding box center [288, 225] width 14 height 14
click at [291, 231] on use at bounding box center [292, 230] width 8 height 5
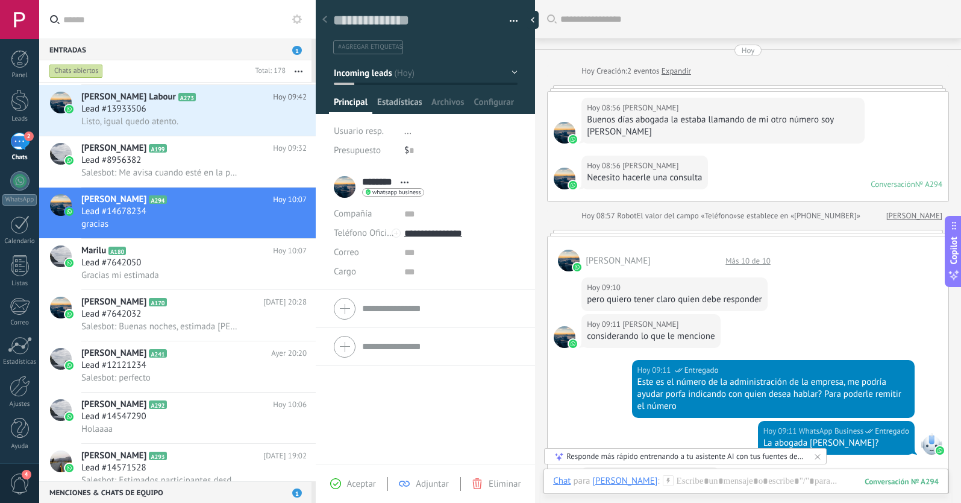
scroll to position [0, 0]
click at [374, 78] on button "Incoming leads" at bounding box center [426, 73] width 184 height 22
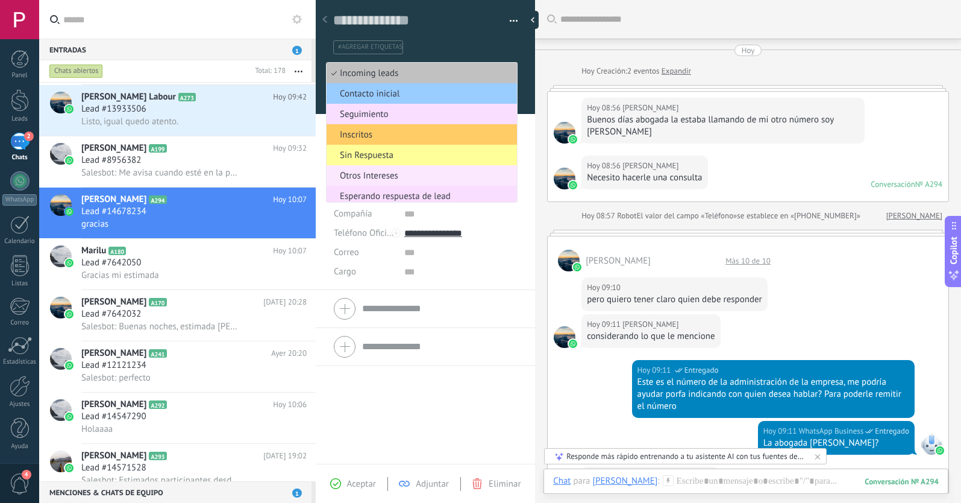
click at [383, 175] on span "Otros Intereses" at bounding box center [420, 175] width 187 height 11
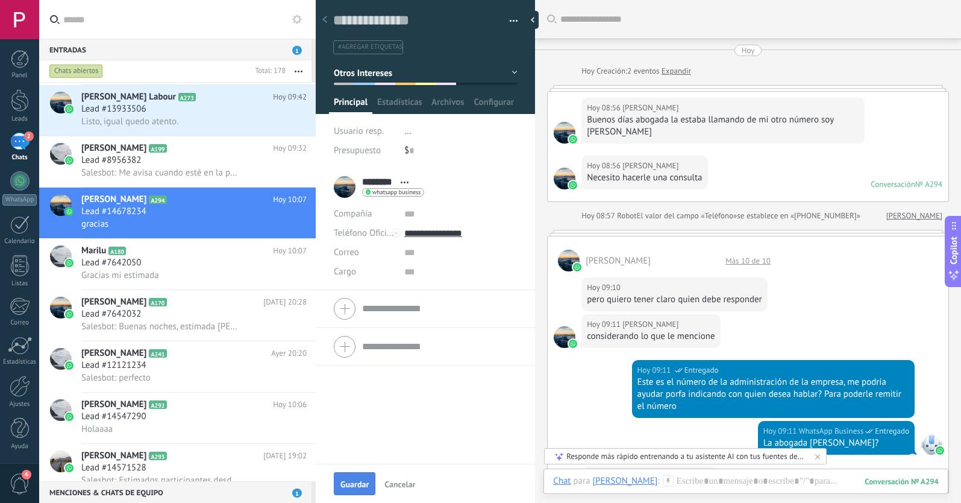
click at [362, 484] on span "Guardar" at bounding box center [354, 484] width 28 height 8
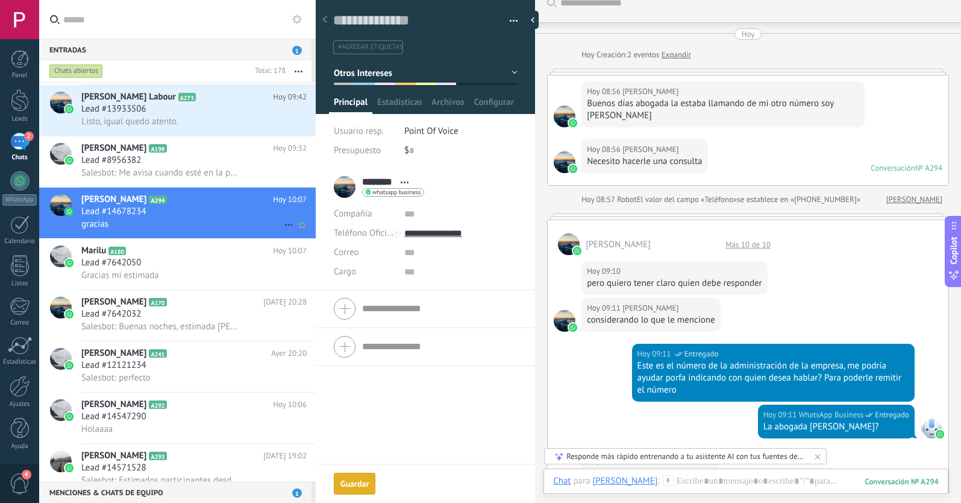
scroll to position [49, 0]
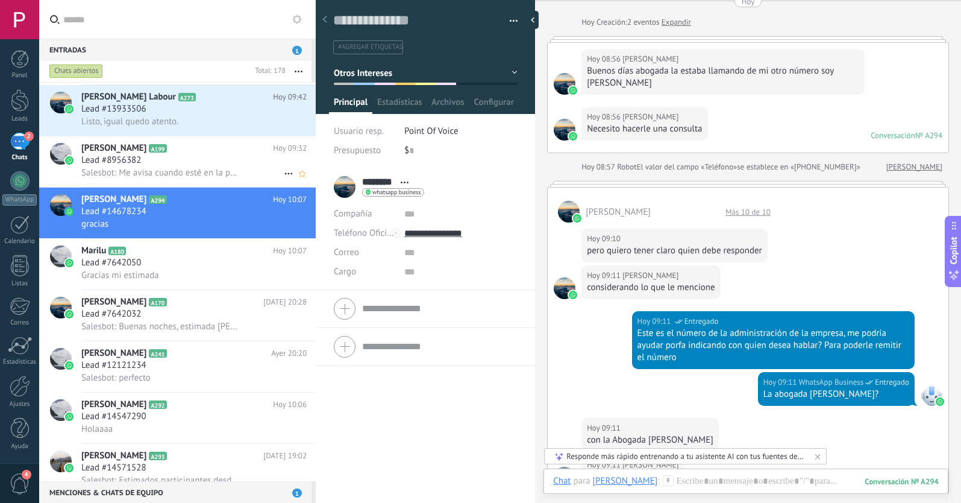
click at [213, 164] on div "Lead #8956382" at bounding box center [193, 160] width 225 height 12
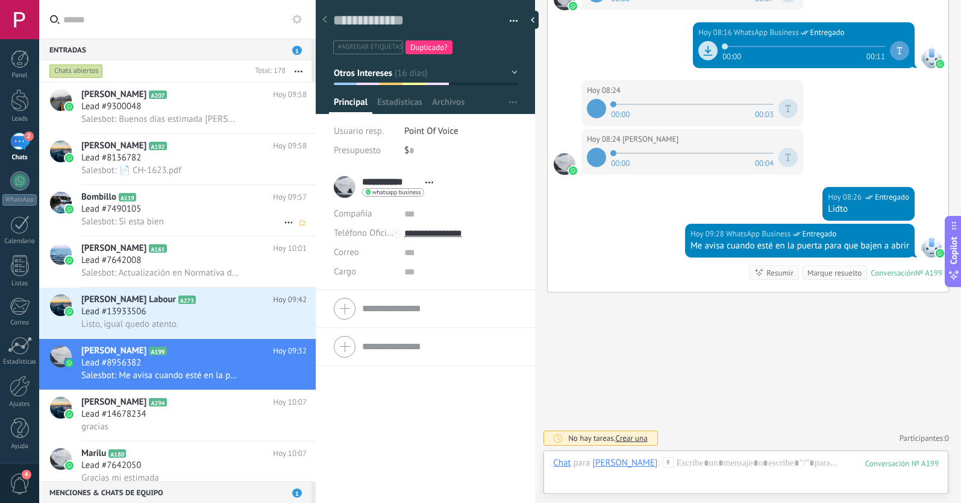
scroll to position [94, 0]
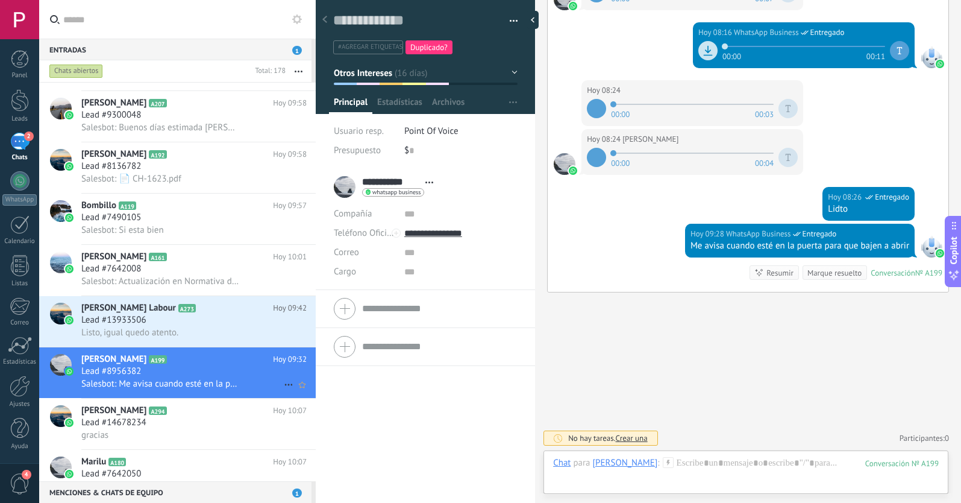
click at [283, 384] on icon at bounding box center [288, 384] width 14 height 14
click at [221, 313] on div at bounding box center [480, 251] width 961 height 503
click at [228, 315] on div "Lead #13933506" at bounding box center [193, 320] width 225 height 12
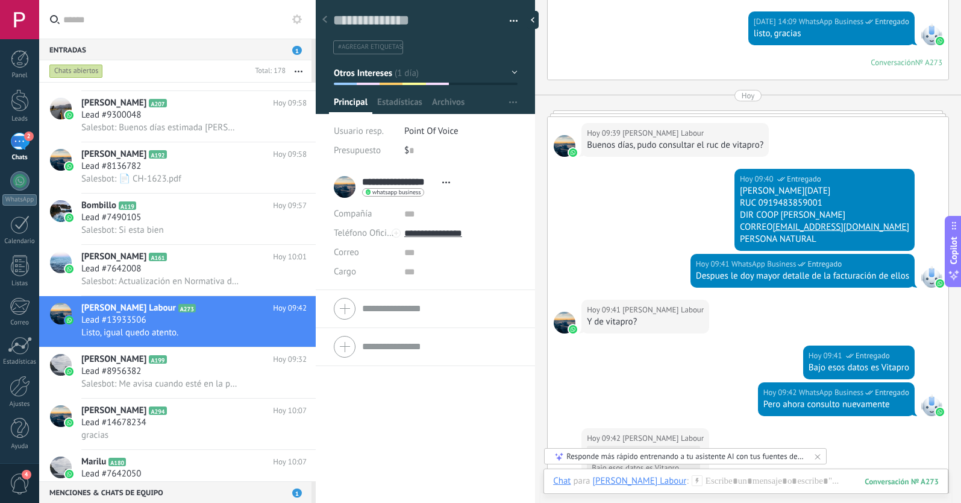
scroll to position [1328, 0]
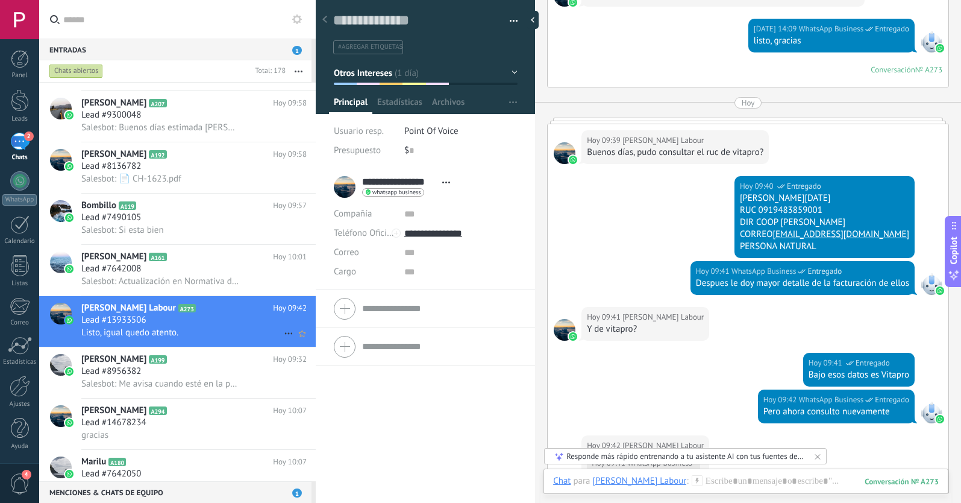
click at [281, 332] on icon at bounding box center [288, 333] width 14 height 14
click at [281, 332] on li "[PERSON_NAME] respondió" at bounding box center [346, 339] width 137 height 24
click at [283, 333] on icon at bounding box center [288, 333] width 14 height 14
click at [296, 340] on icon at bounding box center [292, 339] width 8 height 8
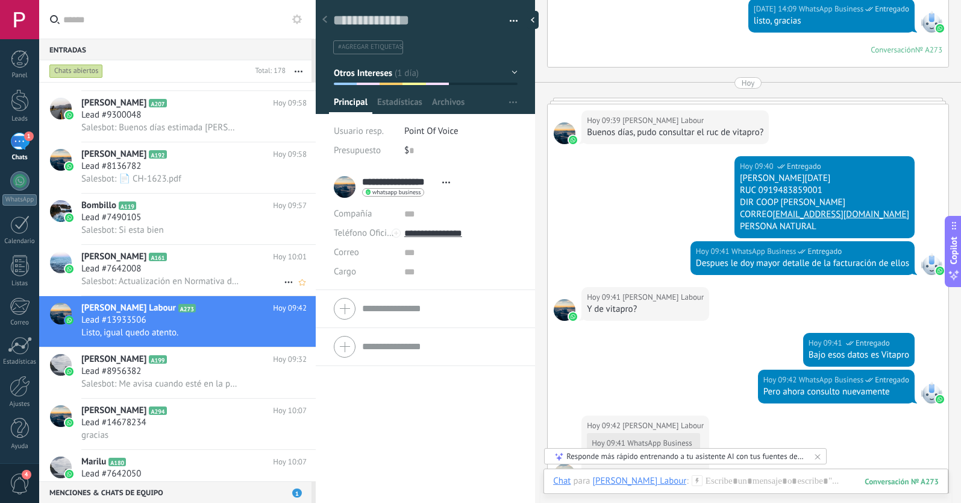
click at [205, 266] on div "Lead #7642008" at bounding box center [193, 269] width 225 height 12
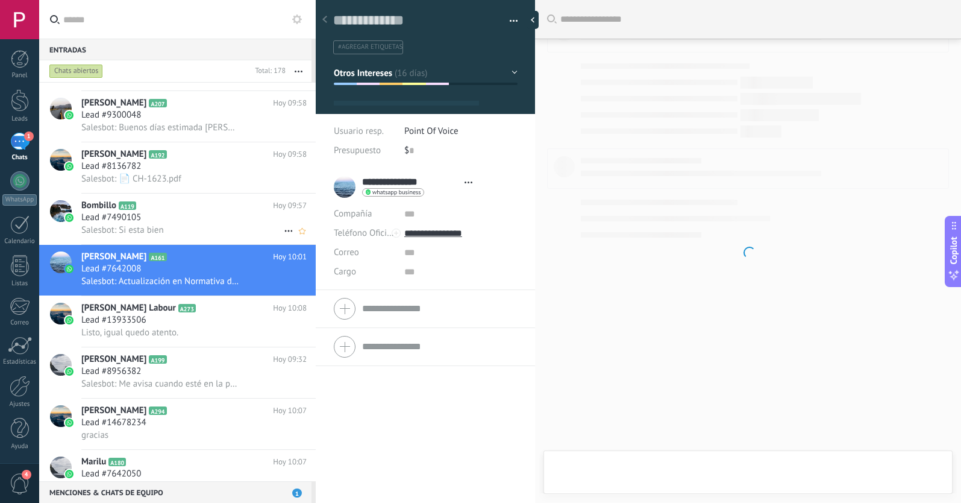
click at [202, 217] on div "Lead #7490105" at bounding box center [193, 218] width 225 height 12
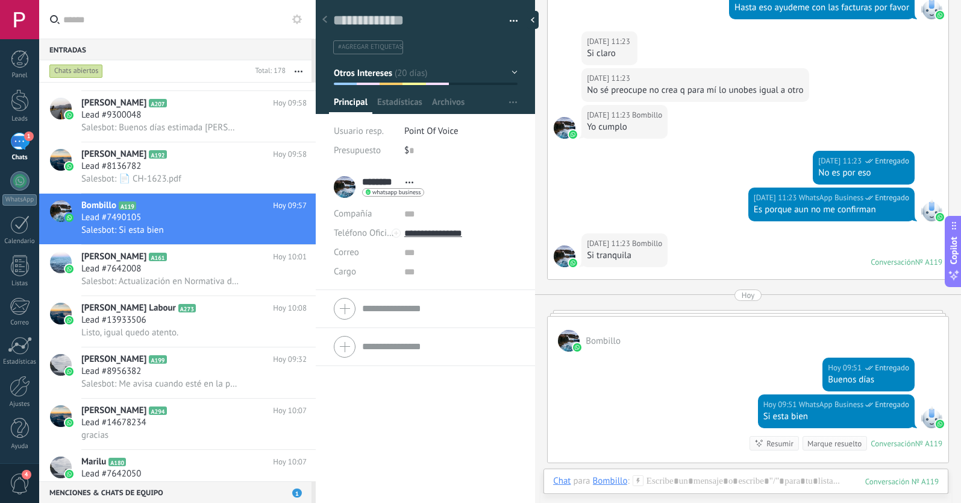
scroll to position [2176, 0]
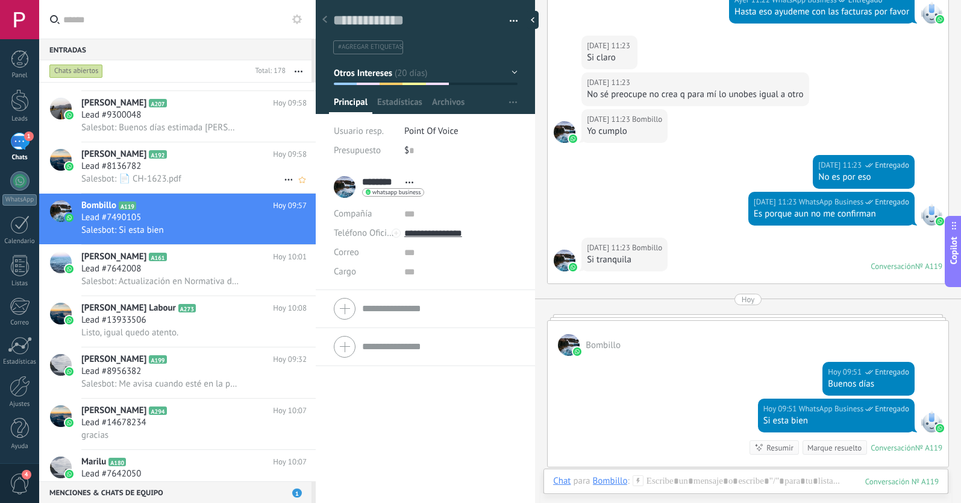
click at [184, 169] on div "Lead #8136782" at bounding box center [193, 166] width 225 height 12
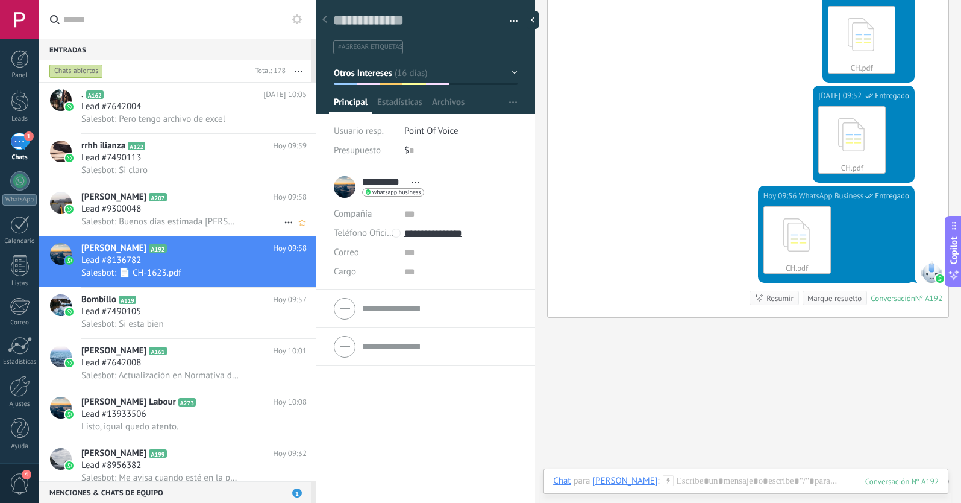
click at [222, 208] on div "Lead #9300048" at bounding box center [193, 209] width 225 height 12
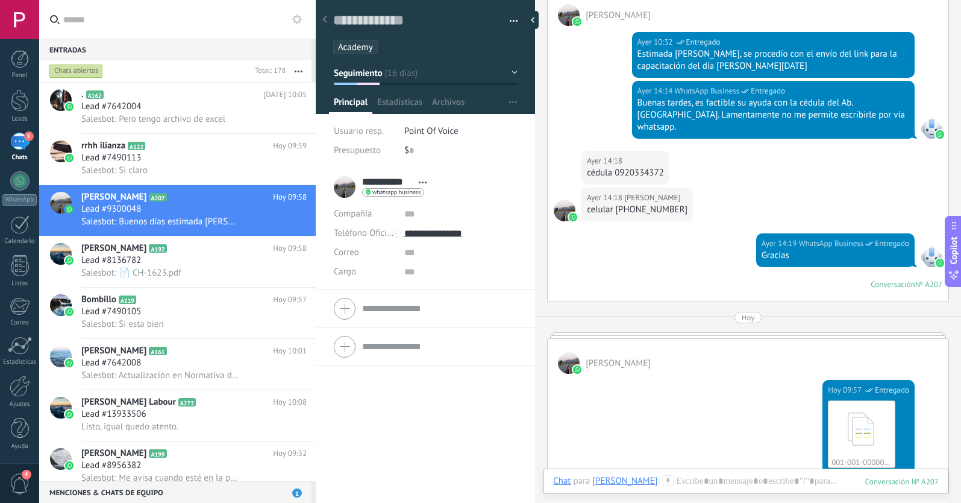
scroll to position [1363, 0]
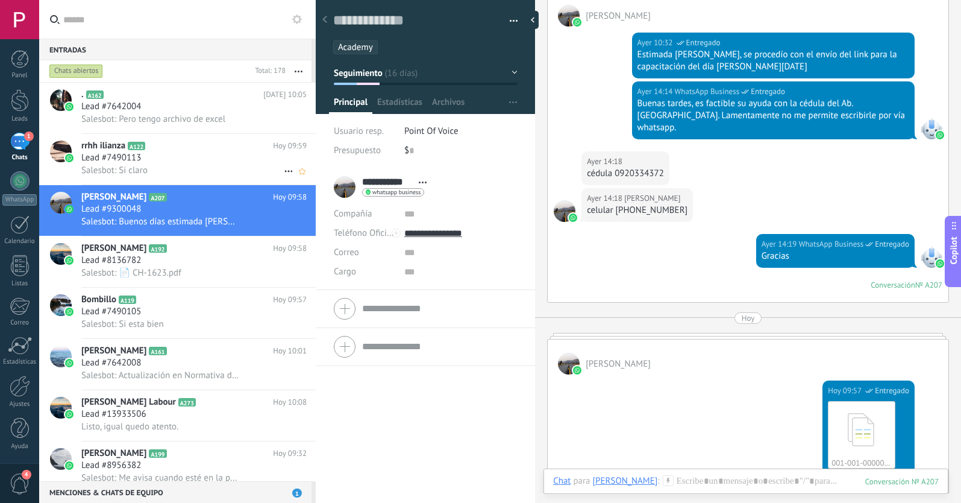
click at [199, 160] on div "Lead #7490113" at bounding box center [193, 158] width 225 height 12
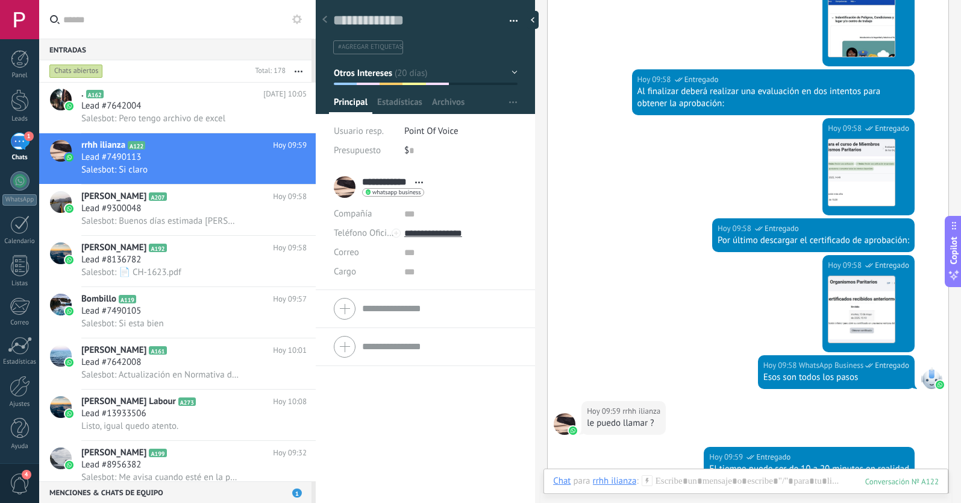
scroll to position [1973, 0]
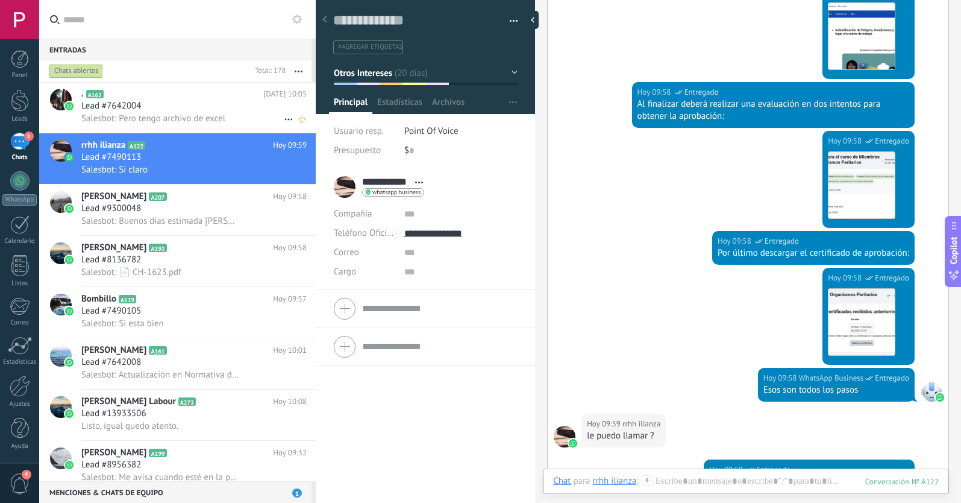
click at [131, 110] on span "Lead #7642004" at bounding box center [111, 106] width 60 height 12
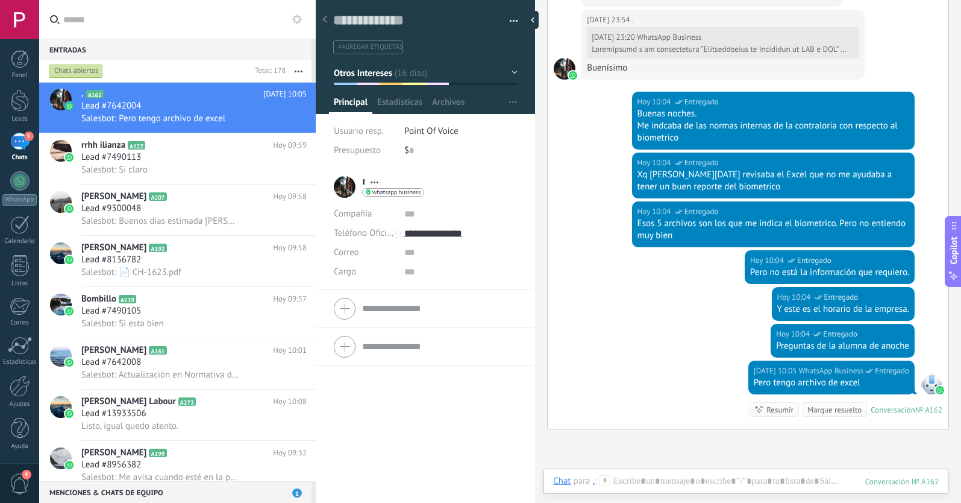
scroll to position [738, 0]
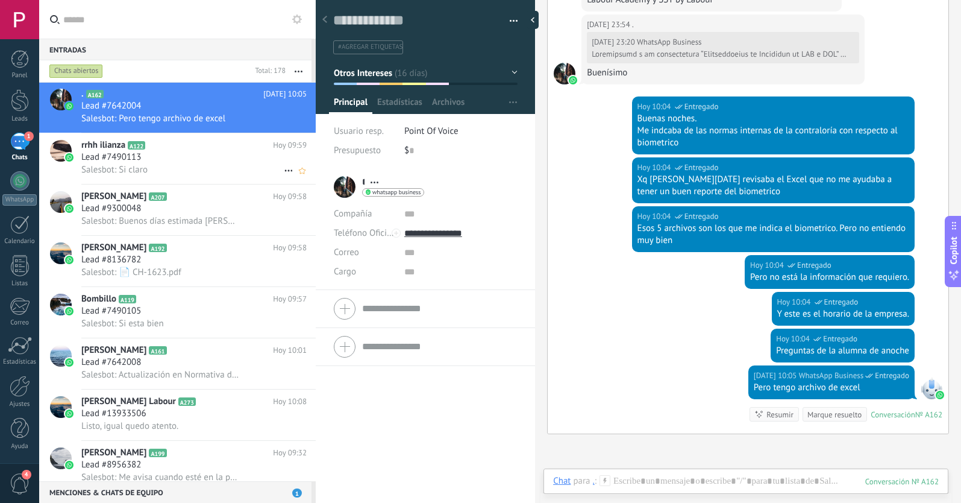
click at [198, 160] on div "Lead #7490113" at bounding box center [193, 157] width 225 height 12
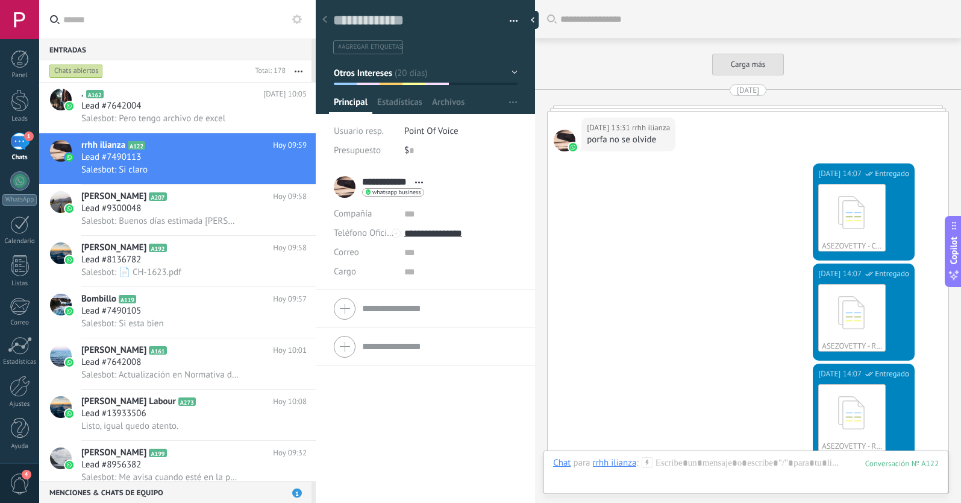
scroll to position [18, 0]
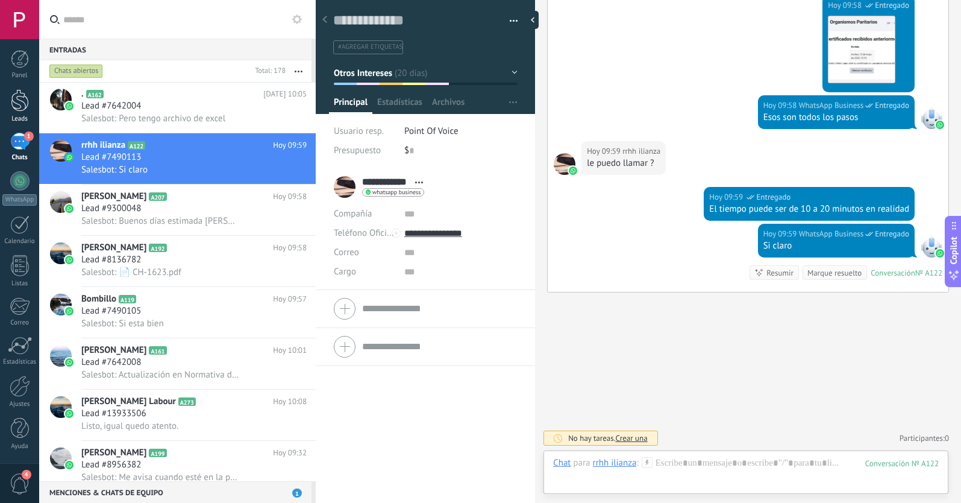
click at [11, 105] on div at bounding box center [20, 100] width 18 height 22
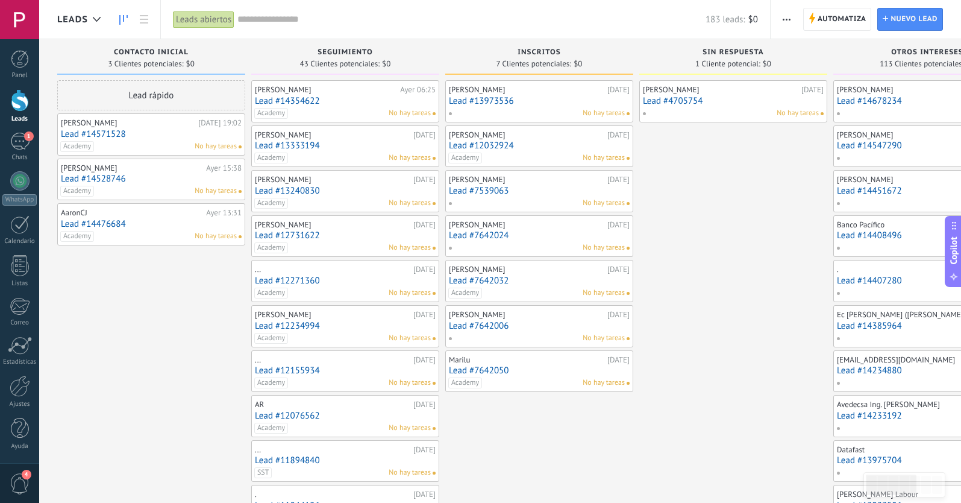
click at [103, 131] on link "Lead #14571528" at bounding box center [151, 134] width 181 height 10
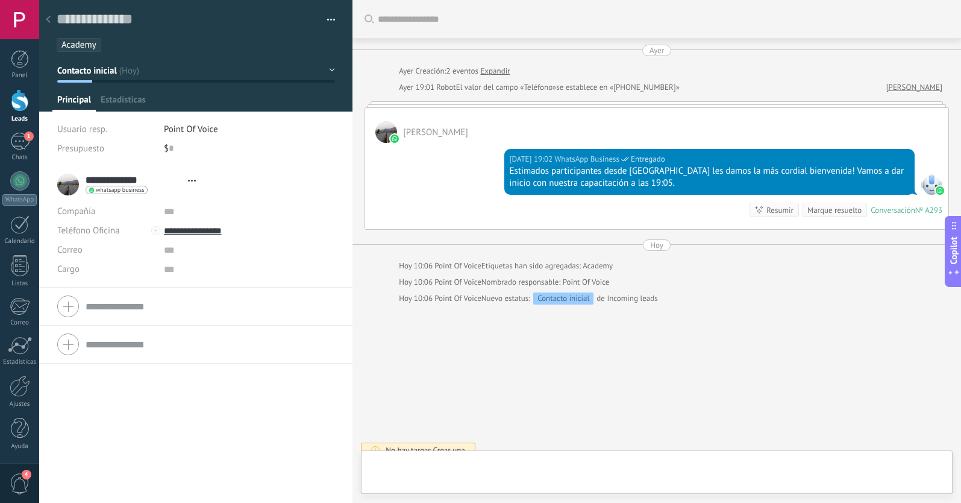
type textarea "**********"
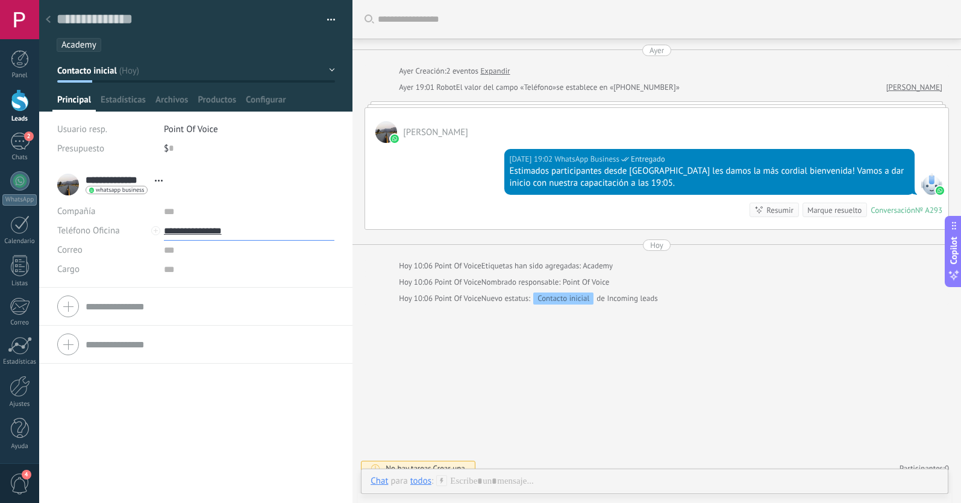
drag, startPoint x: 259, startPoint y: 231, endPoint x: 163, endPoint y: 230, distance: 95.2
click at [164, 230] on input "**********" at bounding box center [249, 230] width 171 height 19
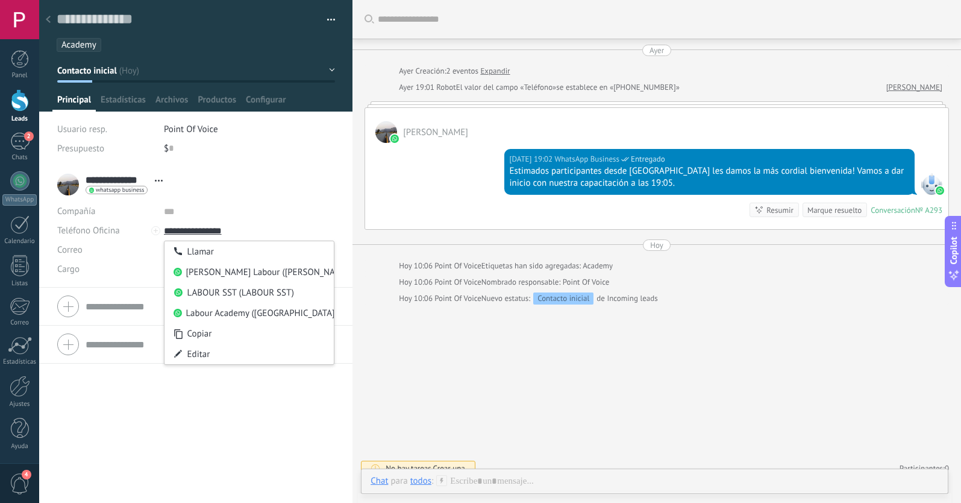
type input "**********"
click at [458, 204] on div "[DATE] 19:02 WhatsApp Business Entregado Estimados participantes desde [GEOGRAP…" at bounding box center [656, 186] width 583 height 86
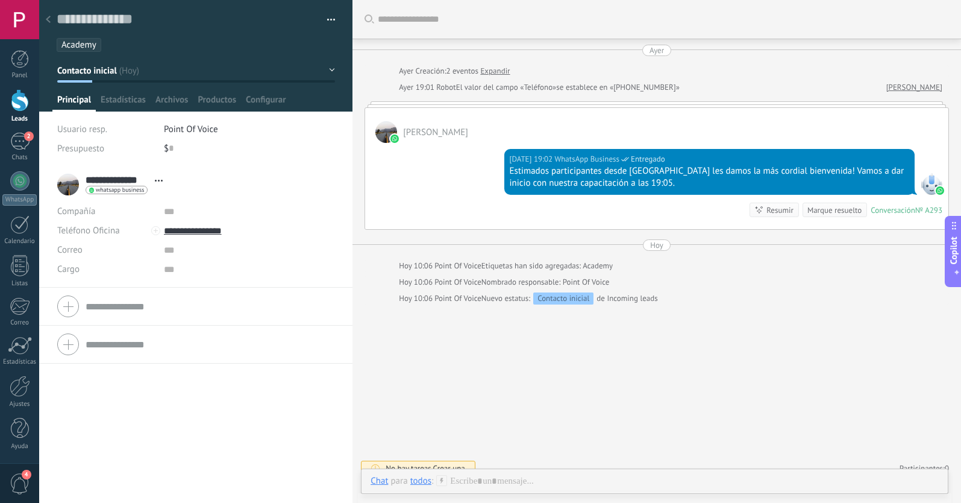
click at [159, 178] on span "Abrir detalle Copie el nombre Desatar Contacto principal" at bounding box center [159, 180] width 20 height 9
click at [108, 190] on span "whatsapp business" at bounding box center [120, 190] width 48 height 6
click at [298, 143] on div at bounding box center [480, 251] width 961 height 503
click at [895, 86] on link "[PERSON_NAME]" at bounding box center [914, 87] width 56 height 12
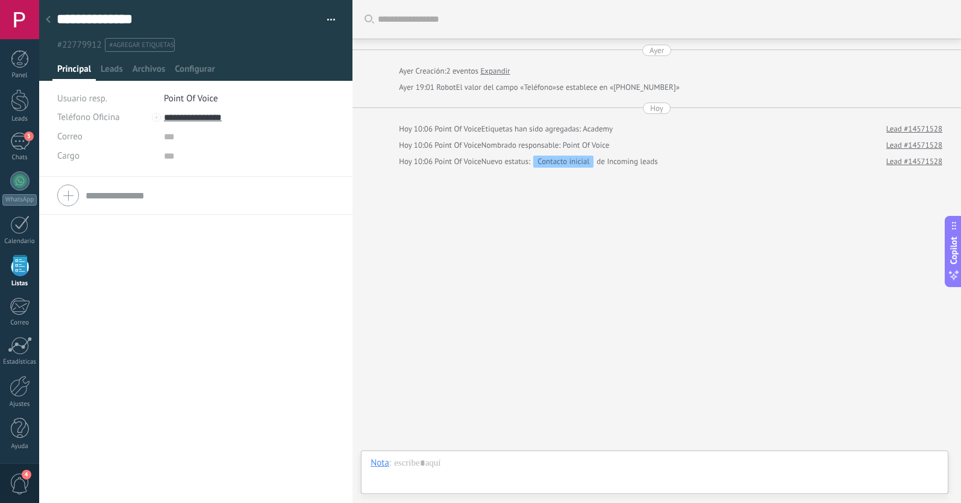
click at [49, 17] on use at bounding box center [48, 19] width 5 height 7
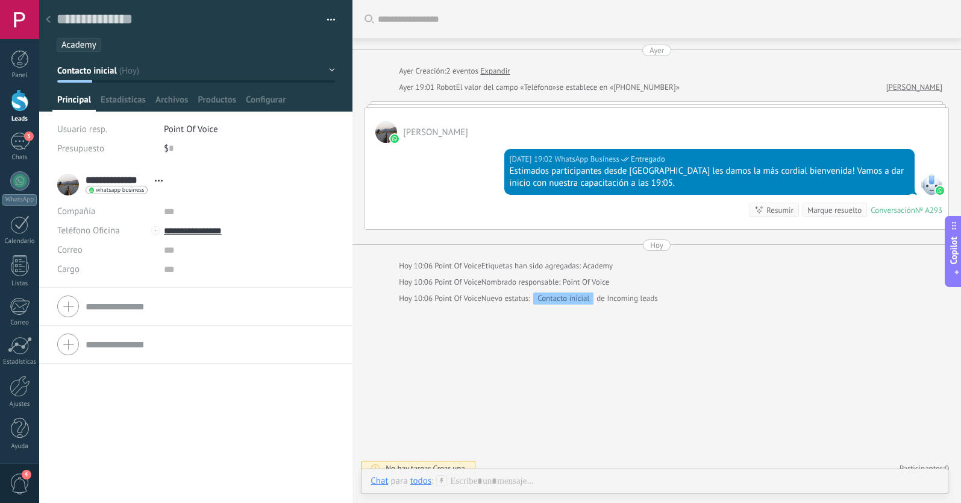
click at [49, 18] on use at bounding box center [48, 19] width 5 height 7
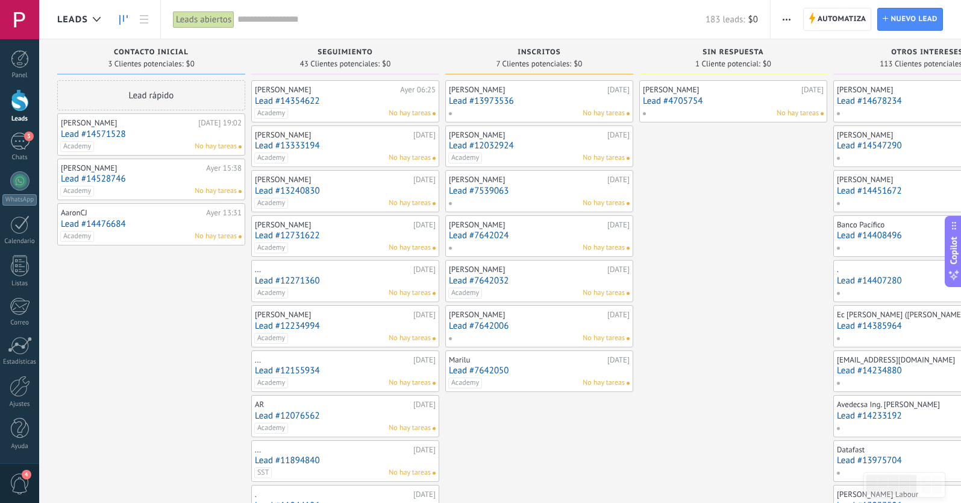
click at [163, 180] on link "Lead #14528746" at bounding box center [151, 179] width 181 height 10
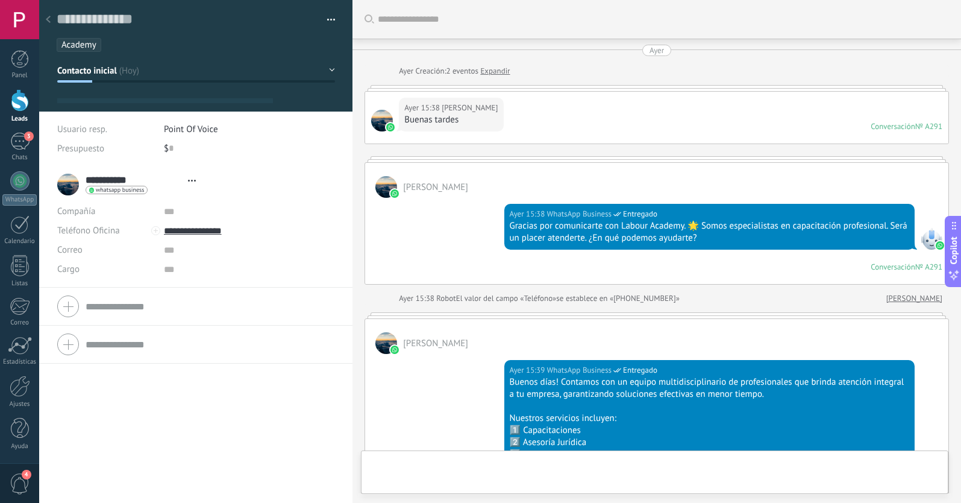
type textarea "**********"
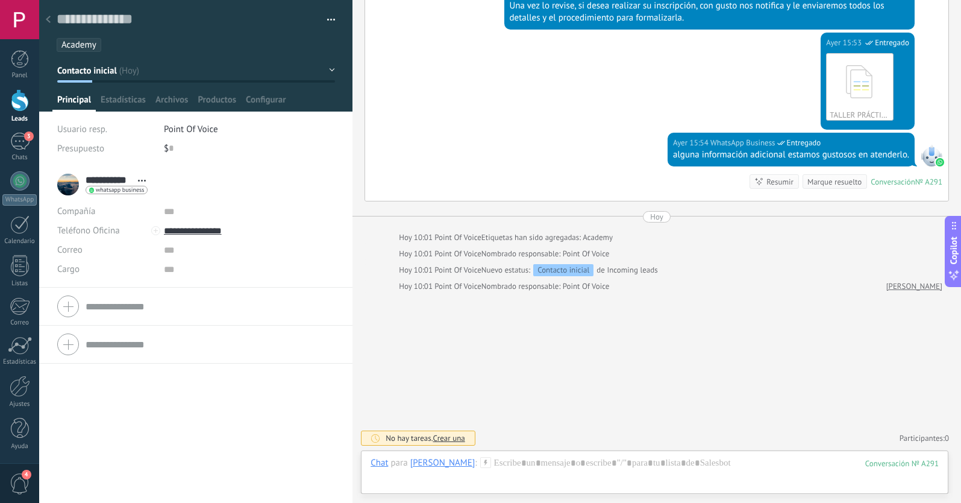
scroll to position [685, 0]
drag, startPoint x: 243, startPoint y: 231, endPoint x: 163, endPoint y: 229, distance: 80.8
click at [164, 229] on input "**********" at bounding box center [249, 230] width 171 height 19
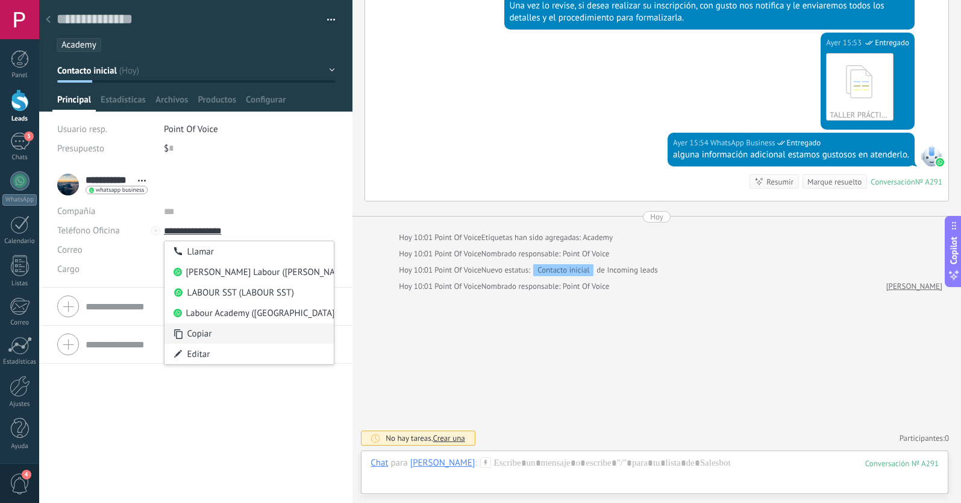
type input "**********"
click at [194, 334] on div "Copiar" at bounding box center [250, 333] width 170 height 20
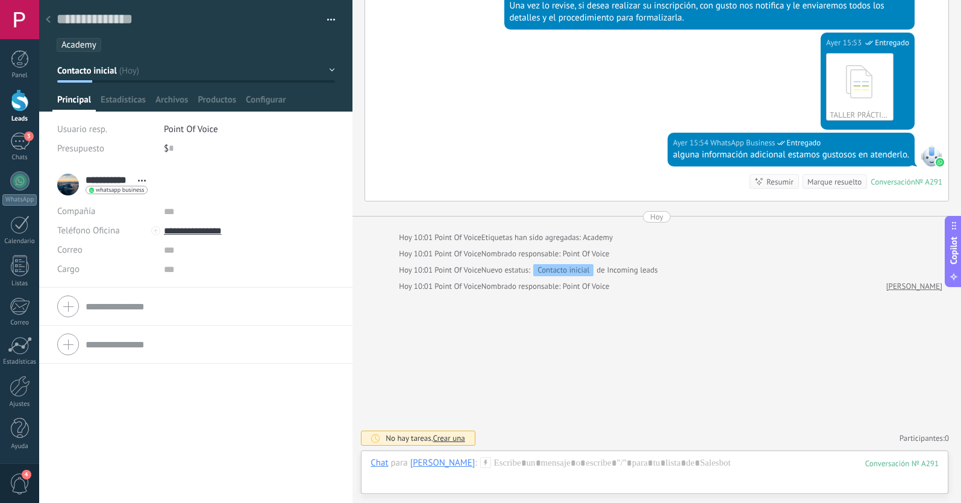
click at [50, 19] on icon at bounding box center [48, 19] width 5 height 7
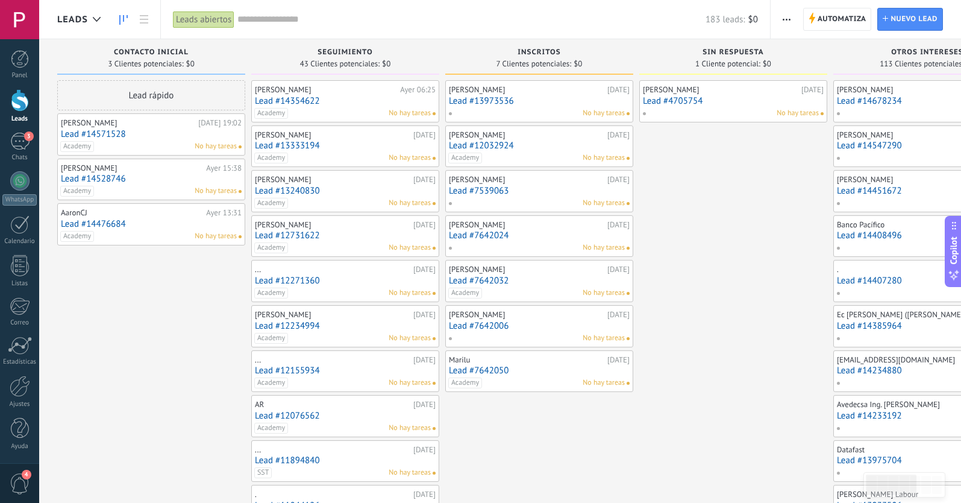
click at [104, 136] on link "Lead #14571528" at bounding box center [151, 134] width 181 height 10
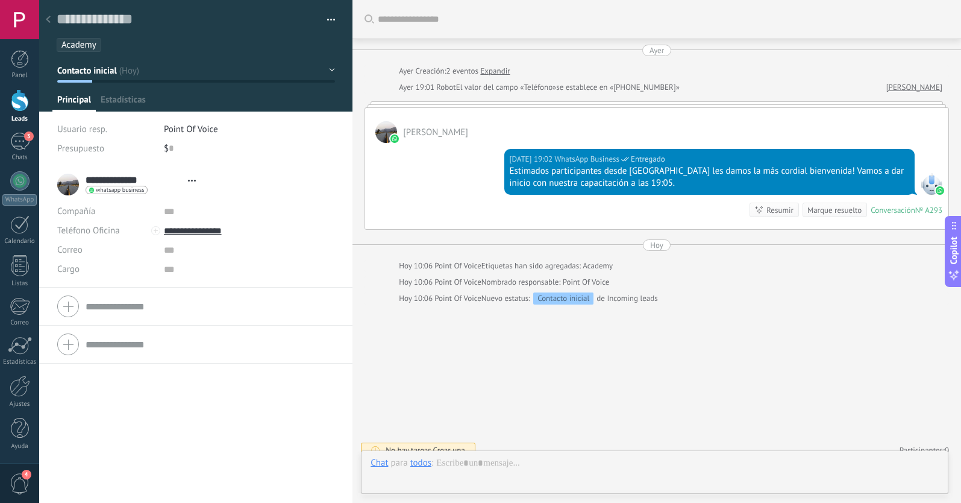
type textarea "**********"
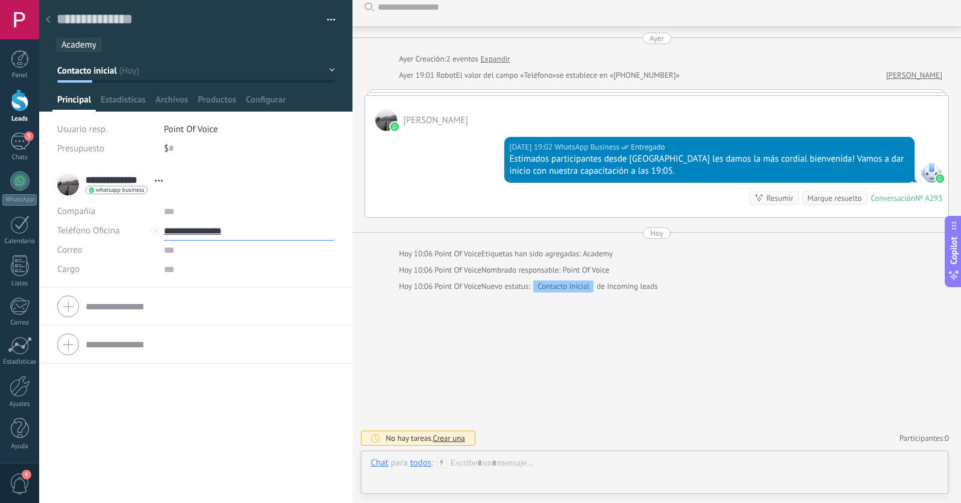
drag, startPoint x: 239, startPoint y: 229, endPoint x: 163, endPoint y: 228, distance: 75.3
click at [164, 228] on input "**********" at bounding box center [249, 230] width 171 height 19
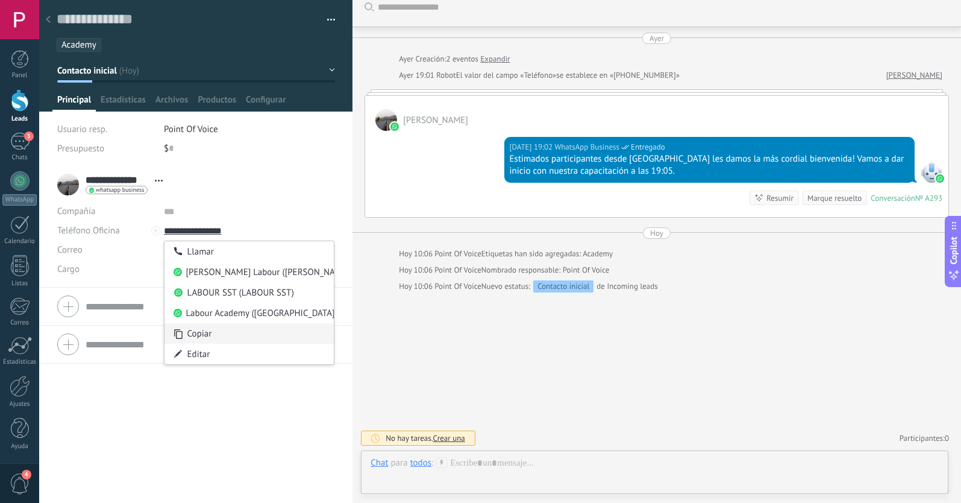
type input "**********"
click at [190, 337] on div "Copiar" at bounding box center [250, 333] width 170 height 20
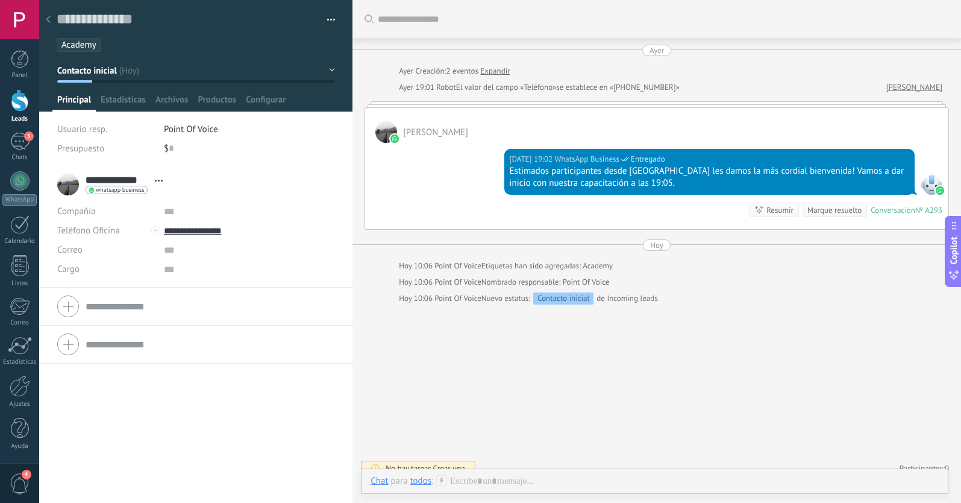
scroll to position [0, 0]
click at [44, 20] on div at bounding box center [48, 20] width 17 height 24
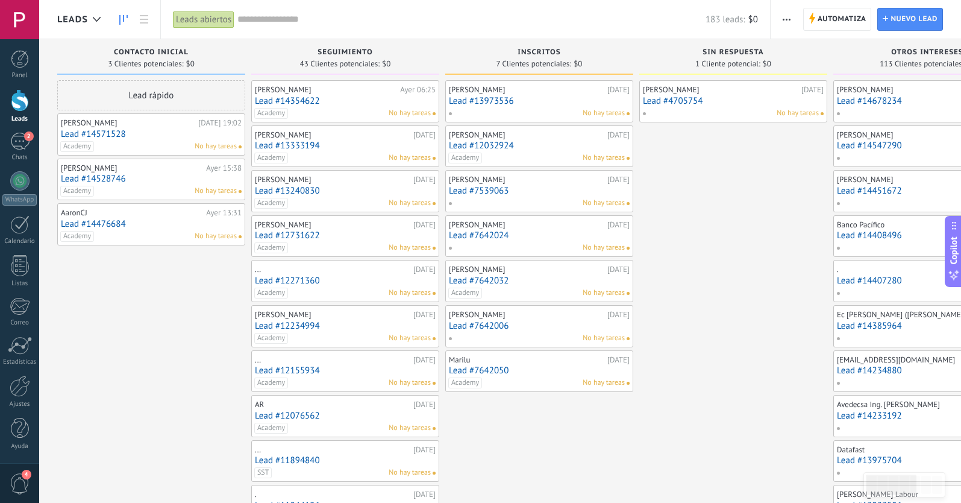
click at [104, 134] on link "Lead #14571528" at bounding box center [151, 134] width 181 height 10
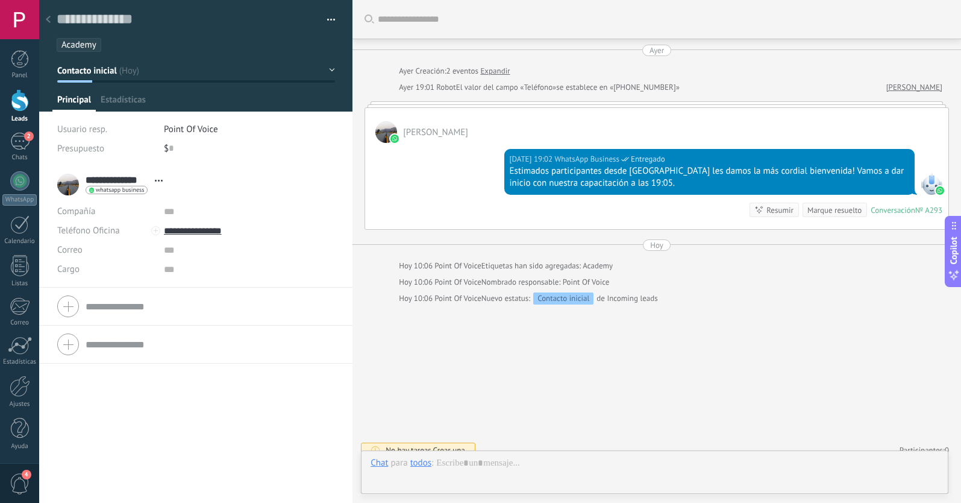
scroll to position [12, 0]
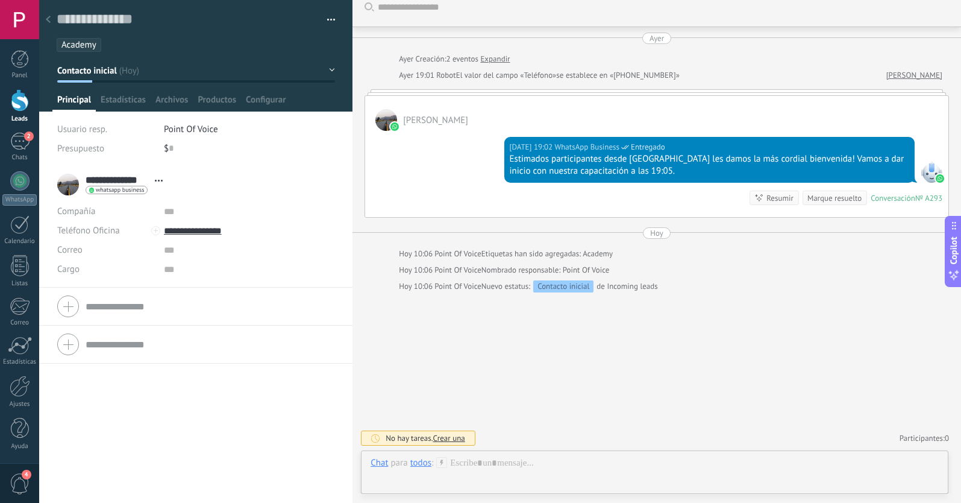
click at [100, 74] on span "Contacto inicial" at bounding box center [87, 70] width 60 height 11
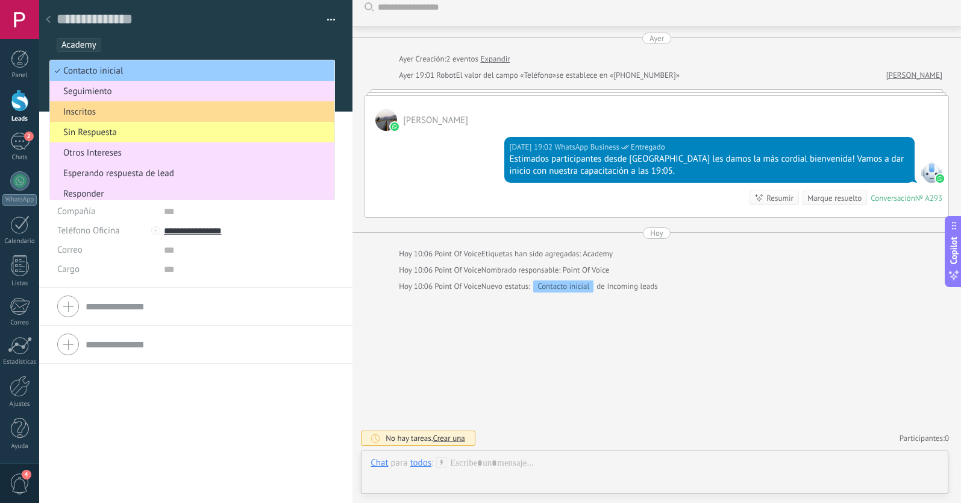
click at [86, 113] on span "Inscritos" at bounding box center [190, 111] width 281 height 11
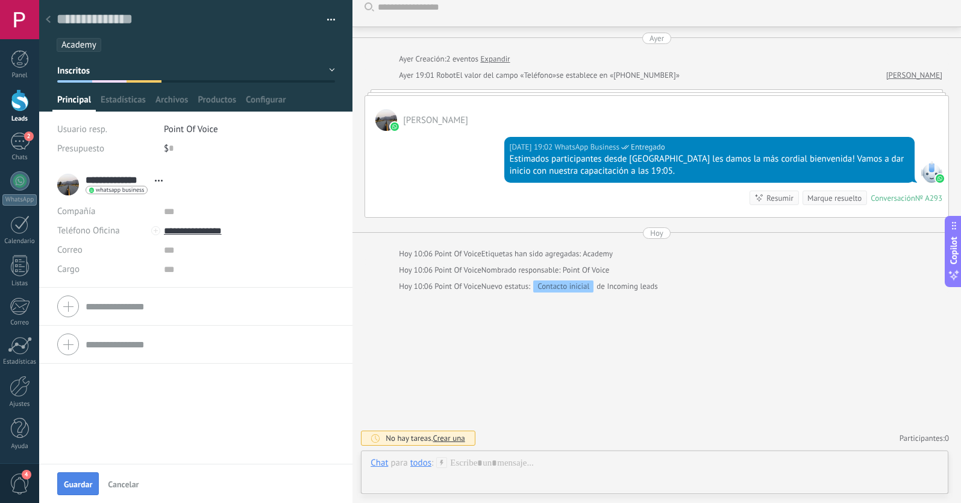
click at [83, 486] on span "Guardar" at bounding box center [78, 484] width 28 height 8
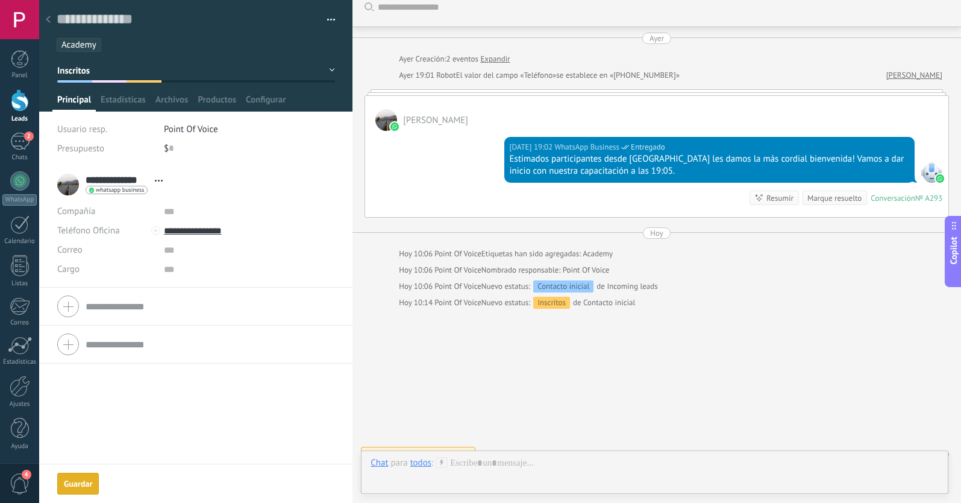
scroll to position [28, 0]
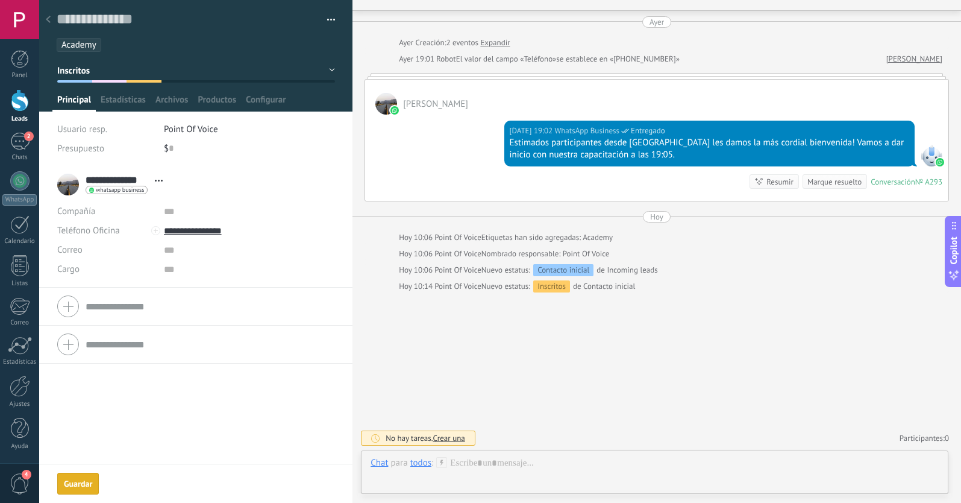
click at [49, 17] on use at bounding box center [48, 19] width 5 height 7
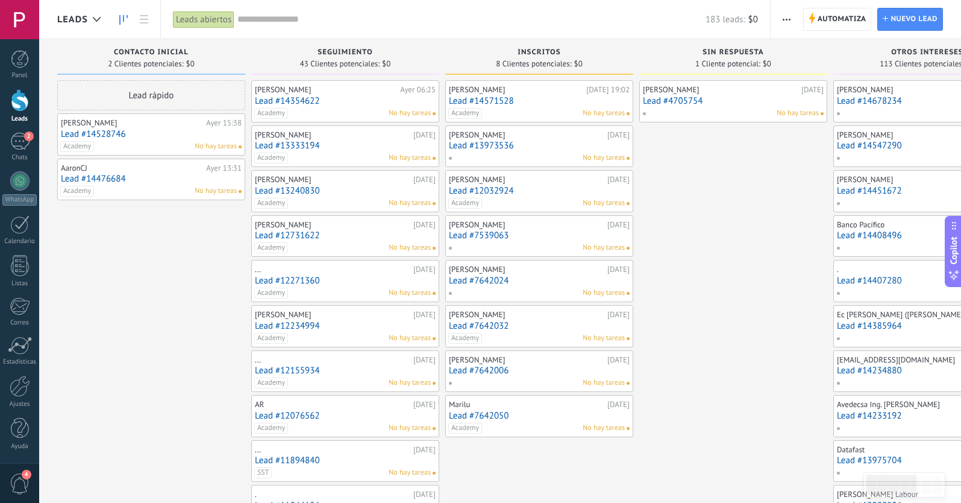
click at [103, 132] on link "Lead #14528746" at bounding box center [151, 134] width 181 height 10
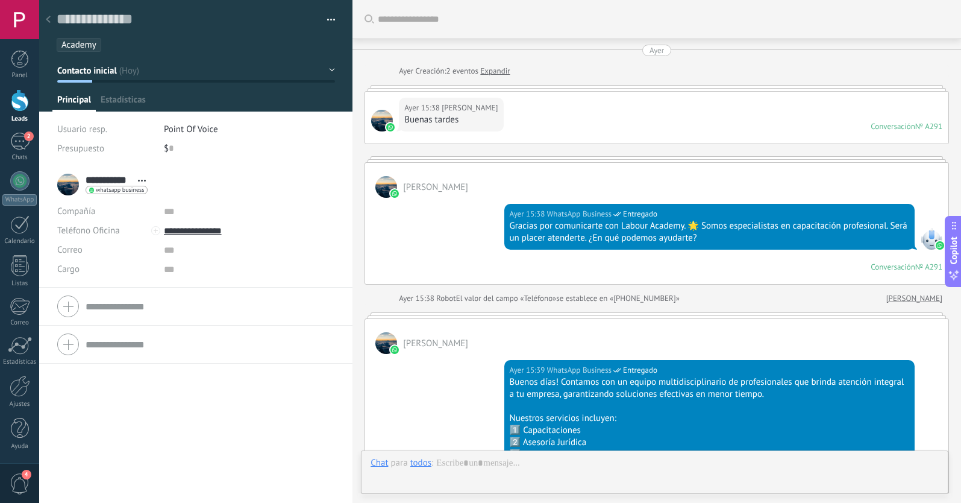
type textarea "**********"
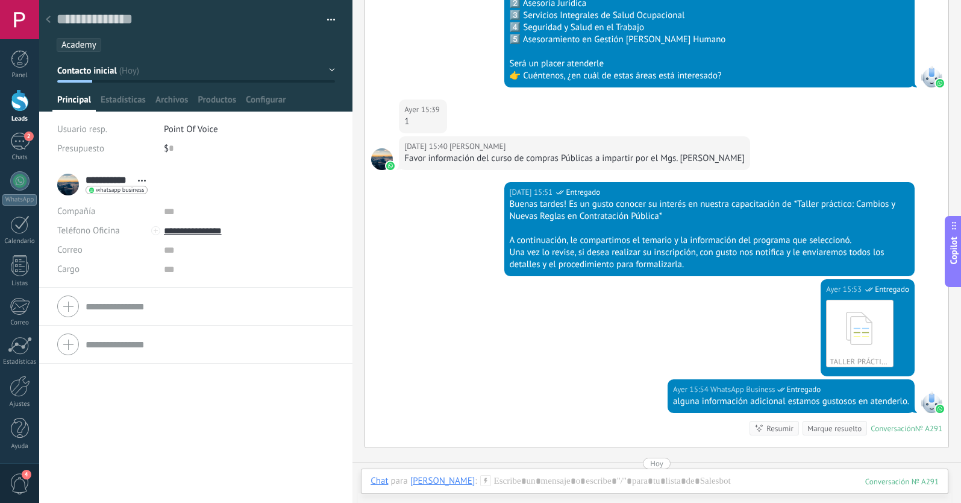
scroll to position [438, 0]
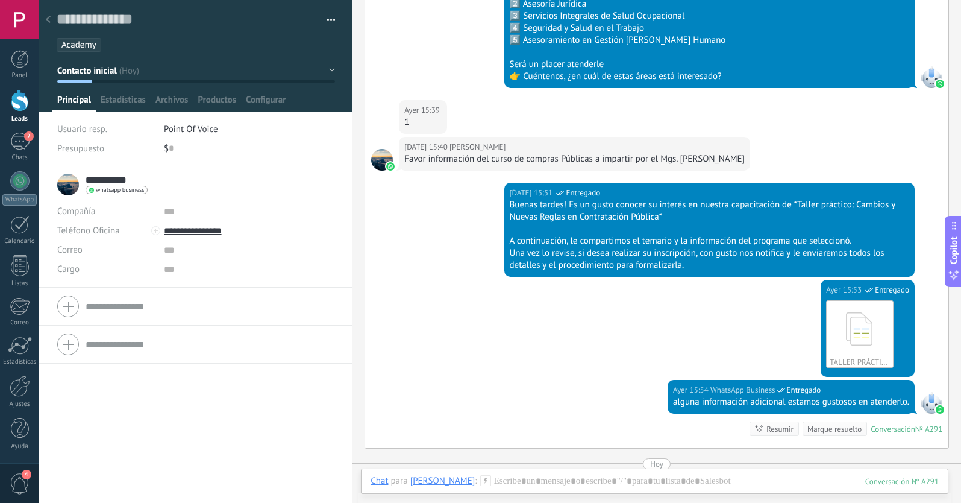
drag, startPoint x: 131, startPoint y: 178, endPoint x: 84, endPoint y: 178, distance: 46.4
click at [84, 178] on div "**********" at bounding box center [195, 184] width 277 height 30
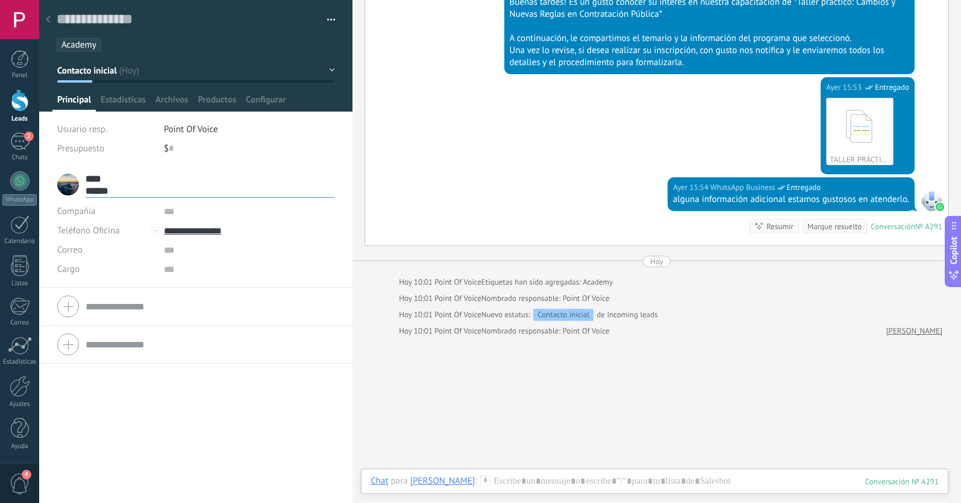
scroll to position [481, 0]
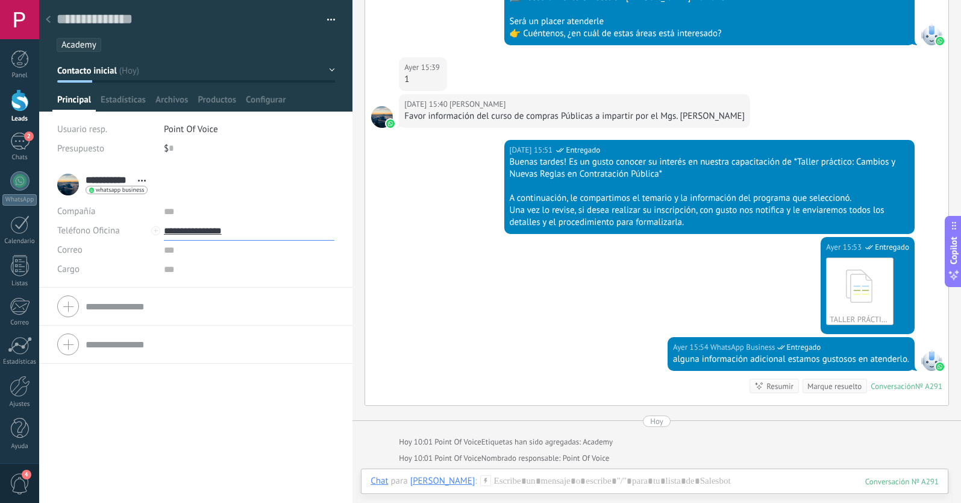
drag, startPoint x: 242, startPoint y: 230, endPoint x: 164, endPoint y: 231, distance: 77.8
click at [164, 231] on input "**********" at bounding box center [249, 230] width 171 height 19
drag, startPoint x: 239, startPoint y: 230, endPoint x: 163, endPoint y: 229, distance: 75.9
click at [164, 229] on input "**********" at bounding box center [249, 230] width 171 height 19
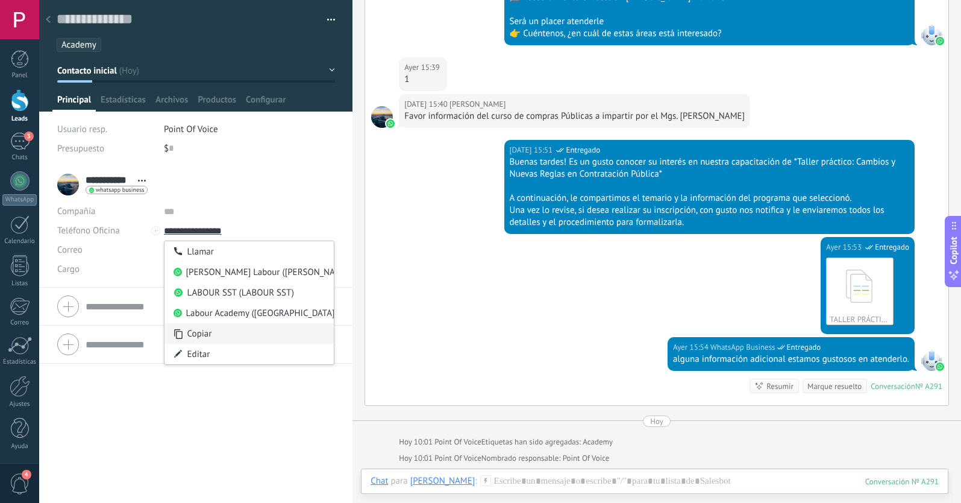
click at [203, 336] on div "Copiar" at bounding box center [250, 333] width 170 height 20
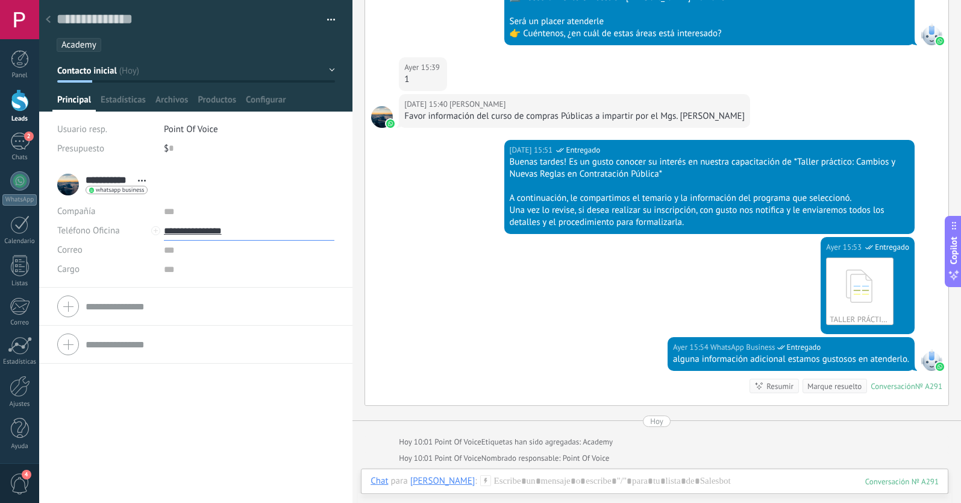
drag, startPoint x: 241, startPoint y: 231, endPoint x: 163, endPoint y: 231, distance: 77.7
click at [164, 231] on input "**********" at bounding box center [249, 230] width 171 height 19
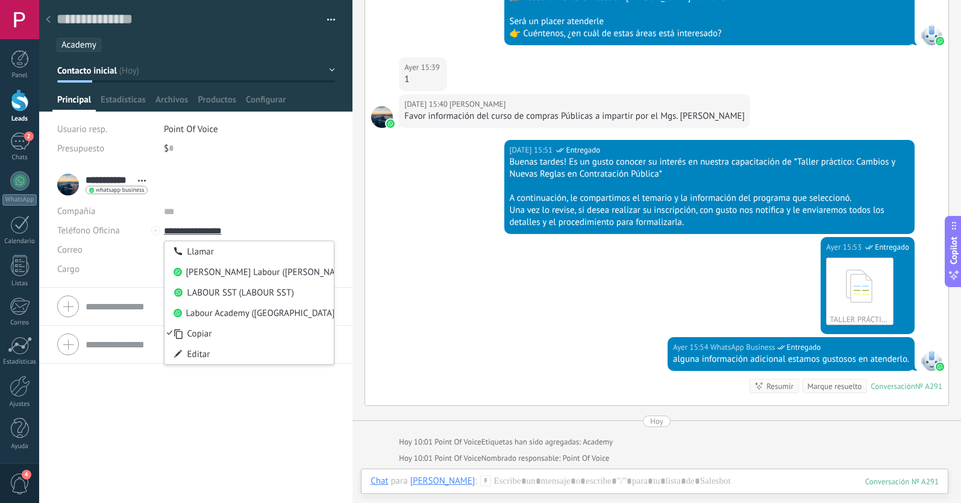
type input "**********"
click at [427, 275] on div "[DATE] 15:53 WhatsApp Business Entregado TALLER PRÁCTICO - CAMBIOS Y NUEVAS REG…" at bounding box center [656, 287] width 583 height 100
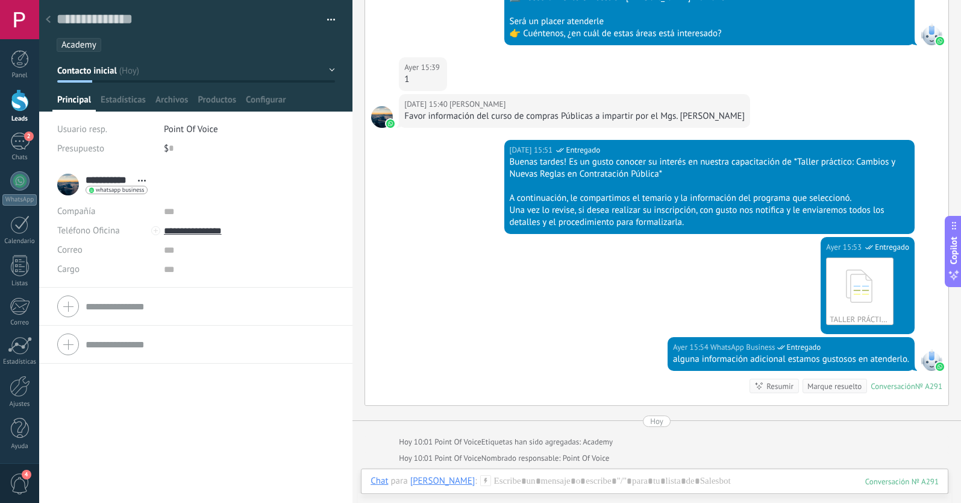
click at [87, 69] on span "Contacto inicial" at bounding box center [87, 70] width 60 height 11
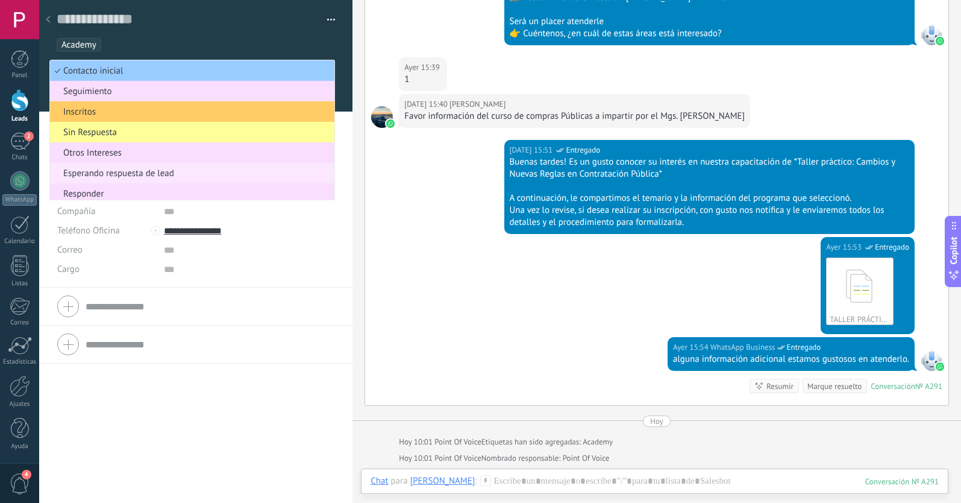
click at [102, 174] on span "Esperando respuesta de lead" at bounding box center [190, 173] width 281 height 11
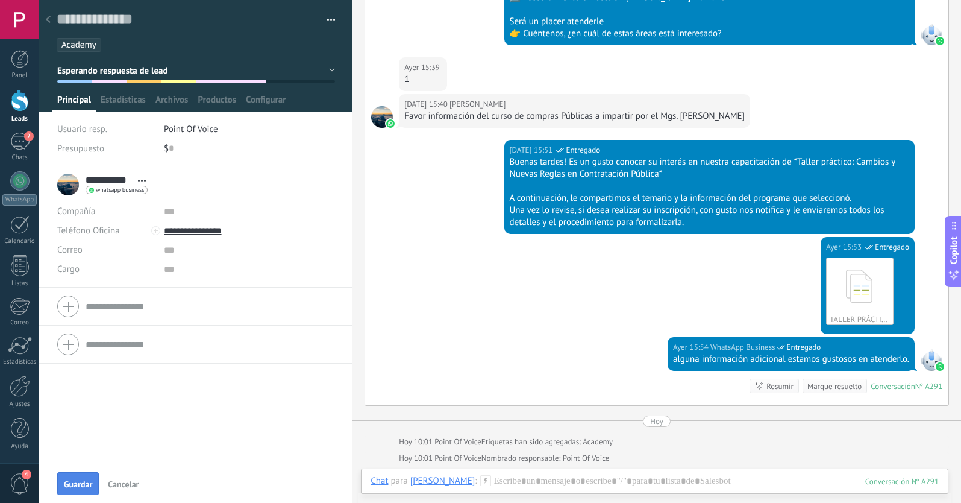
click at [83, 484] on span "Guardar" at bounding box center [78, 484] width 28 height 8
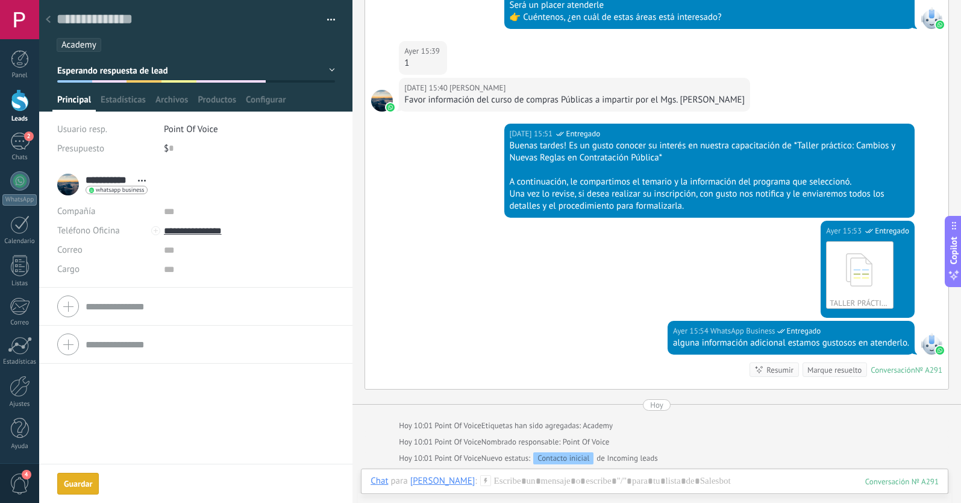
click at [50, 17] on use at bounding box center [48, 19] width 5 height 7
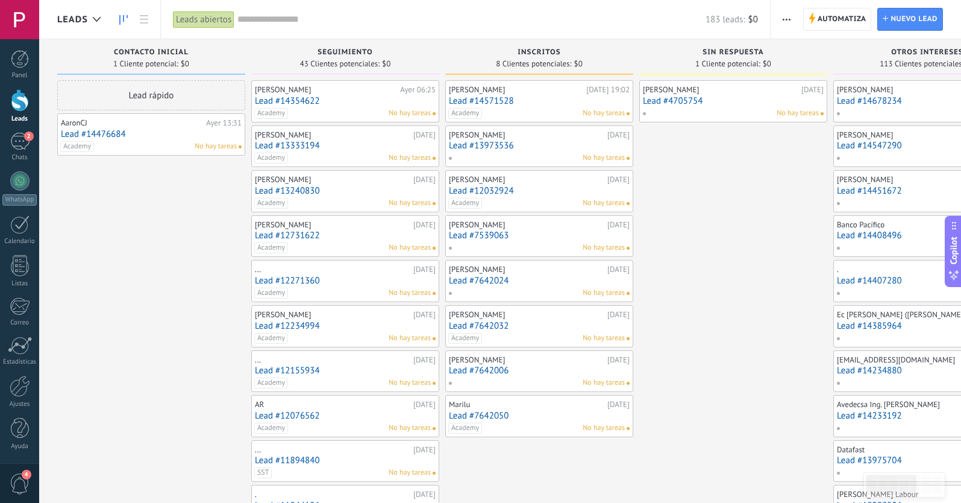
click at [106, 131] on link "Lead #14476684" at bounding box center [151, 134] width 181 height 10
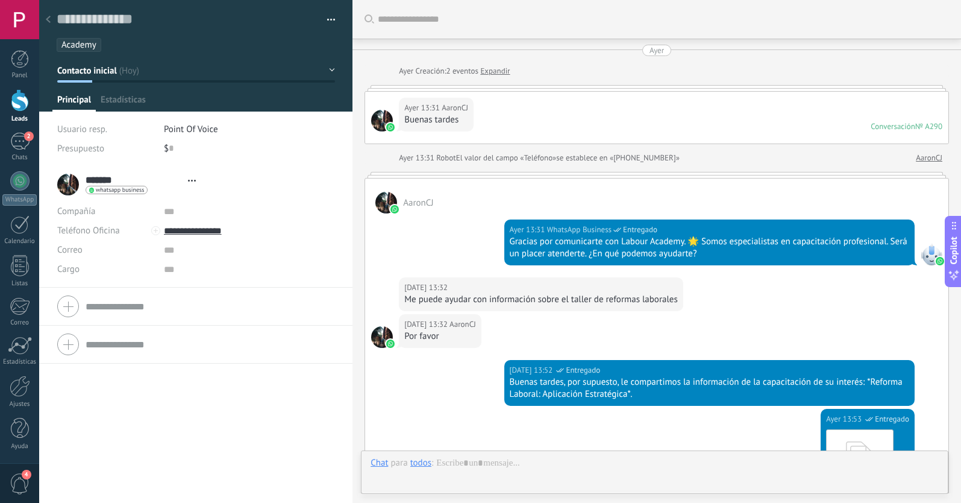
type textarea "**********"
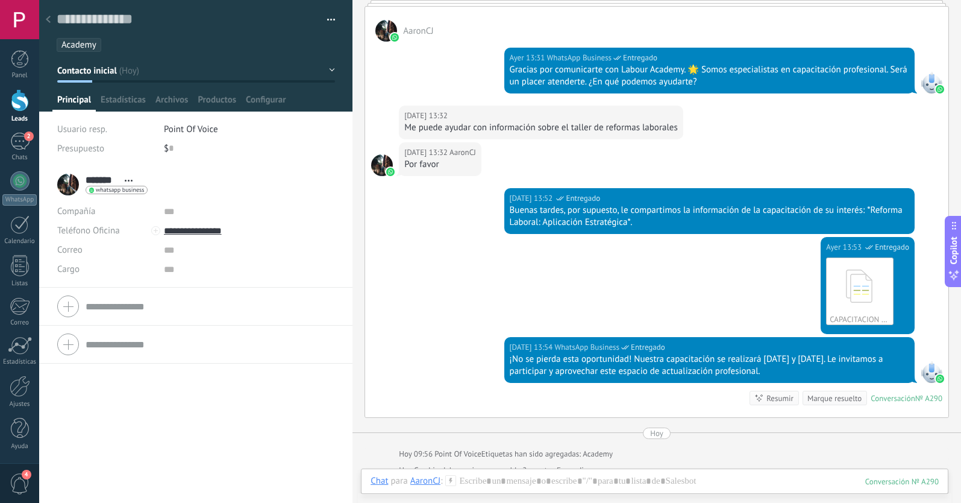
scroll to position [172, 0]
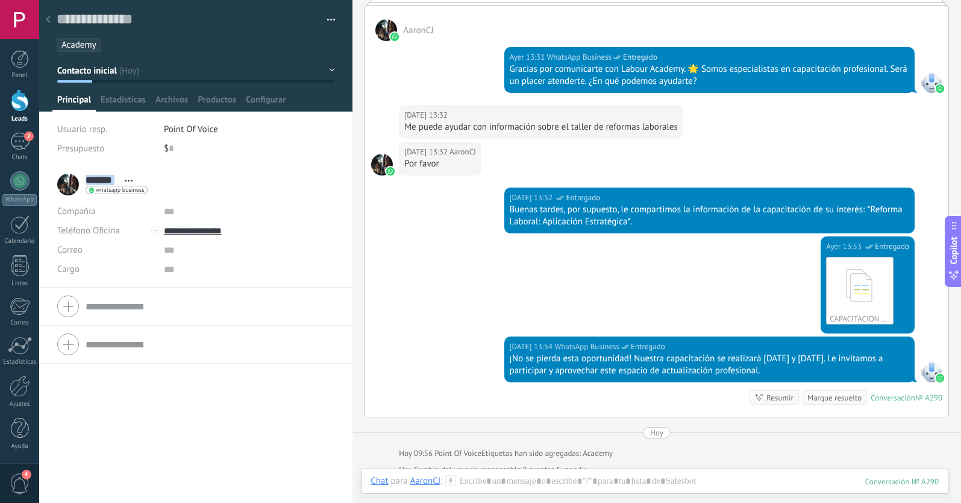
drag, startPoint x: 120, startPoint y: 178, endPoint x: 94, endPoint y: 179, distance: 25.9
click at [94, 179] on div "******* AaronCJ ******* [PERSON_NAME] Abrir detalle Copie el nombre Desatar Con…" at bounding box center [117, 180] width 62 height 12
copy div "AaronCJ AaronCJ Apellido Abrir detalle Copie el nombre Desatar Contacto princip…"
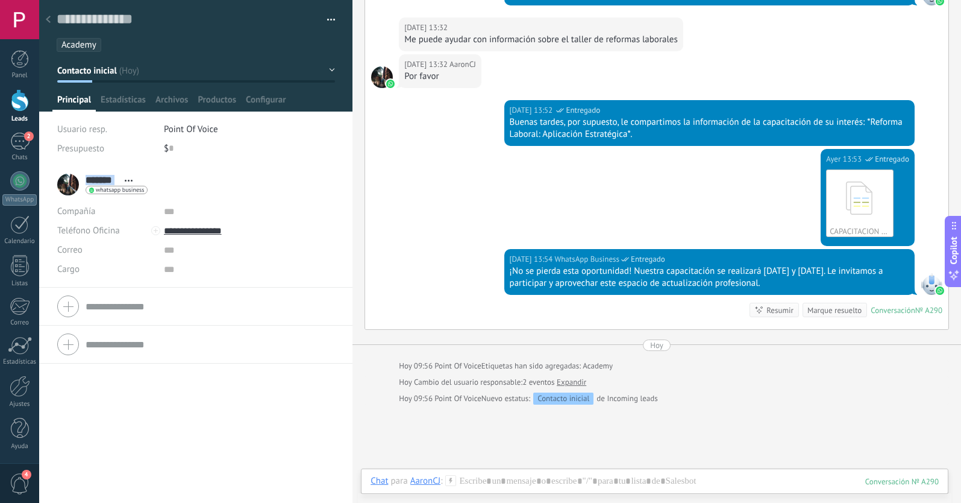
scroll to position [262, 0]
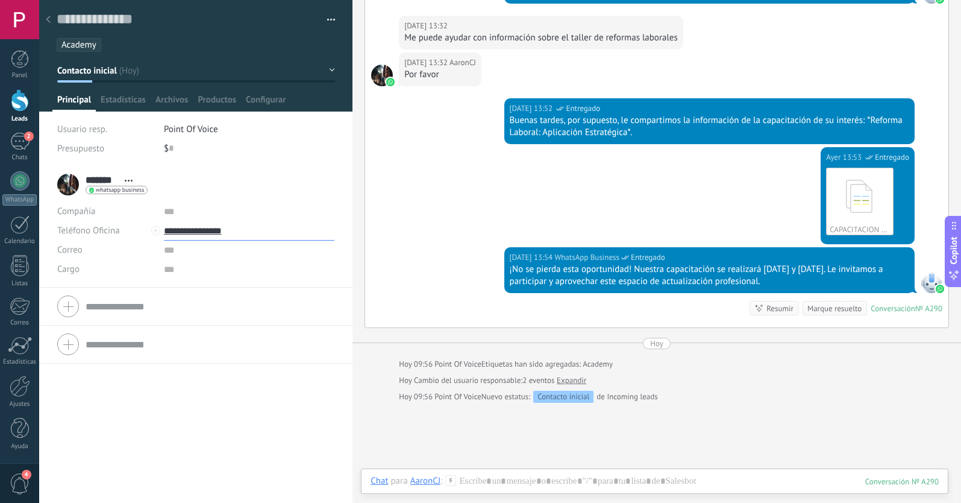
drag, startPoint x: 238, startPoint y: 231, endPoint x: 163, endPoint y: 232, distance: 74.7
click at [164, 232] on input "**********" at bounding box center [249, 230] width 171 height 19
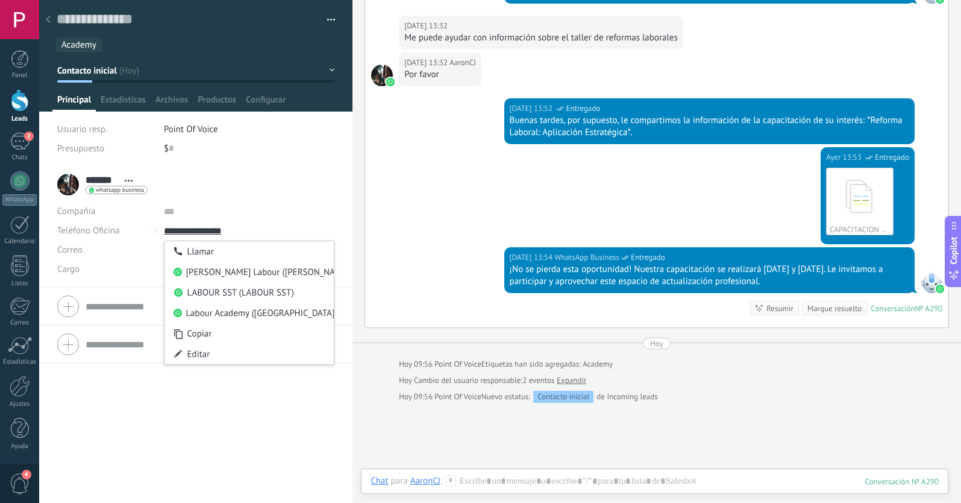
type input "**********"
click at [403, 186] on div "[DATE] 13:53 WhatsApp Business Entregado CAPACITACION REFORMAS LABORALES 2025 A…" at bounding box center [656, 197] width 583 height 100
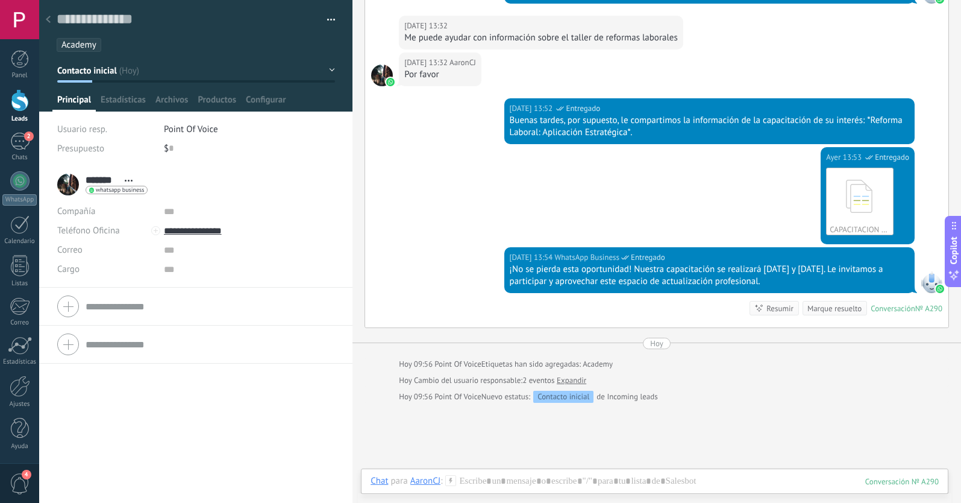
click at [99, 74] on span "Contacto inicial" at bounding box center [87, 70] width 60 height 11
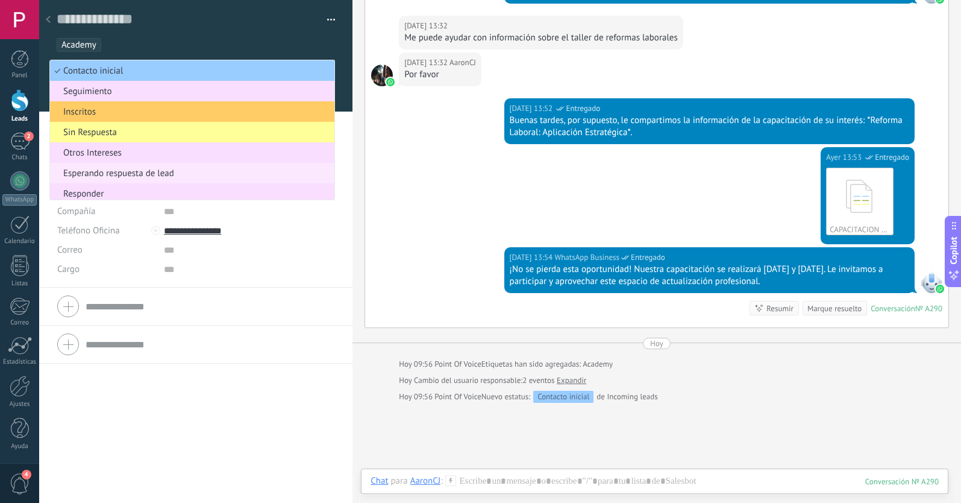
click at [112, 179] on li "Esperando respuesta de lead" at bounding box center [192, 173] width 284 height 20
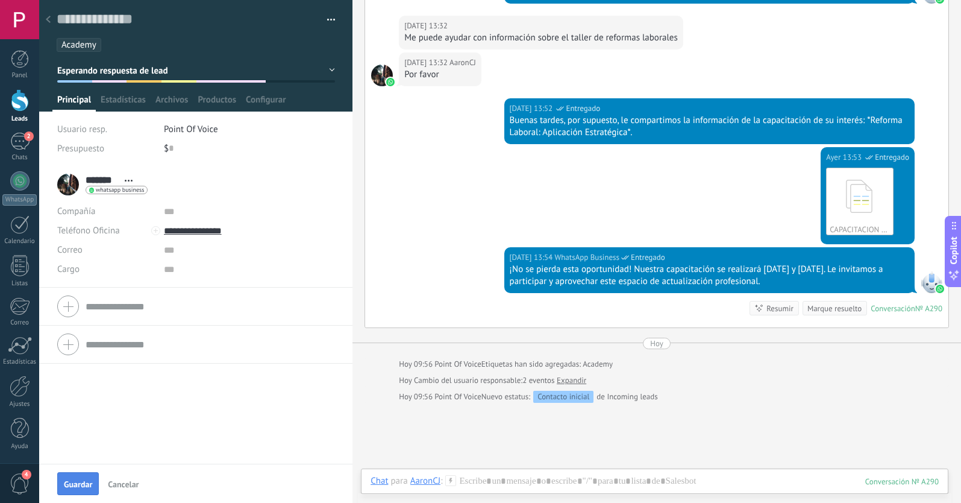
click at [87, 480] on span "Guardar" at bounding box center [78, 484] width 28 height 8
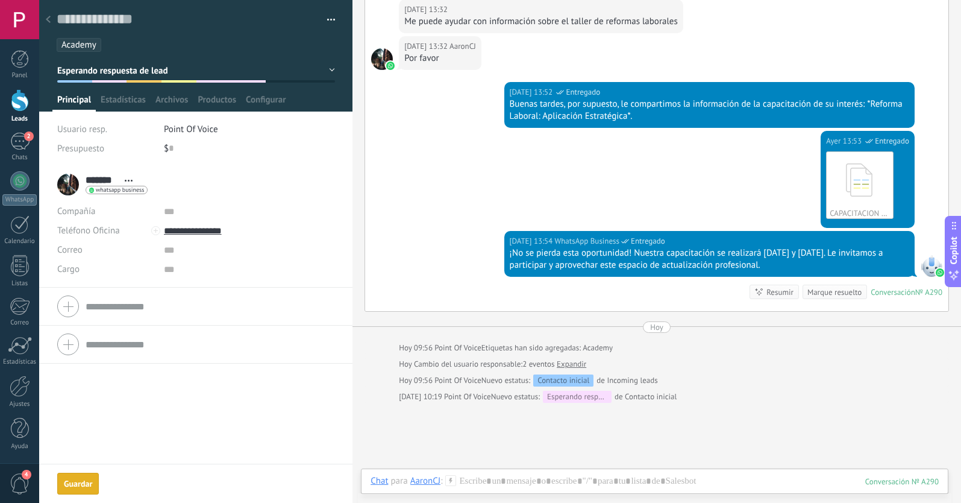
click at [50, 16] on icon at bounding box center [48, 19] width 5 height 7
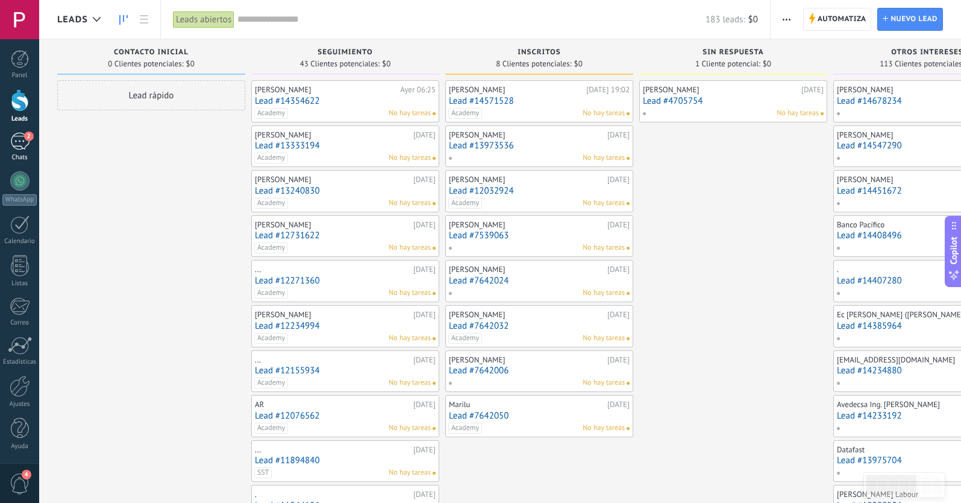
click at [30, 136] on span "2" at bounding box center [29, 136] width 10 height 10
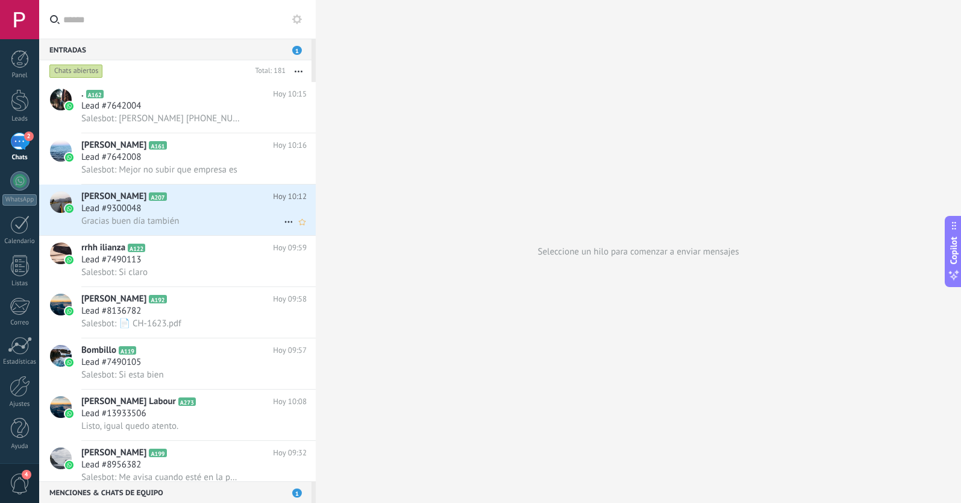
click at [199, 216] on div "Gracias buen día también" at bounding box center [193, 221] width 225 height 13
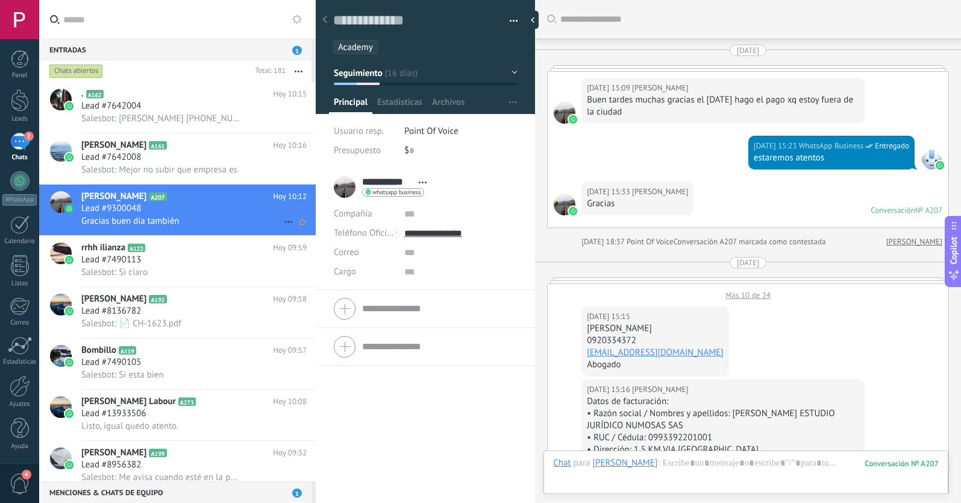
scroll to position [18, 0]
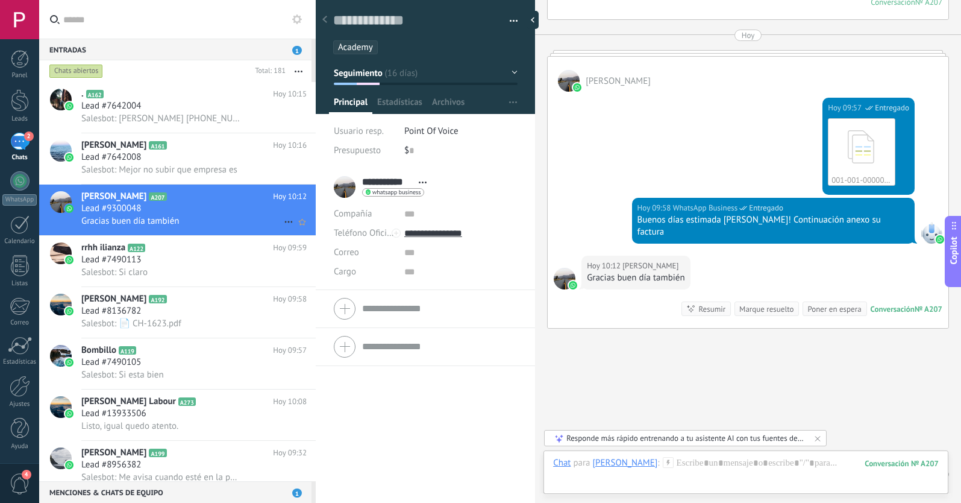
click at [282, 219] on icon at bounding box center [288, 222] width 14 height 14
click at [288, 230] on icon at bounding box center [292, 228] width 8 height 8
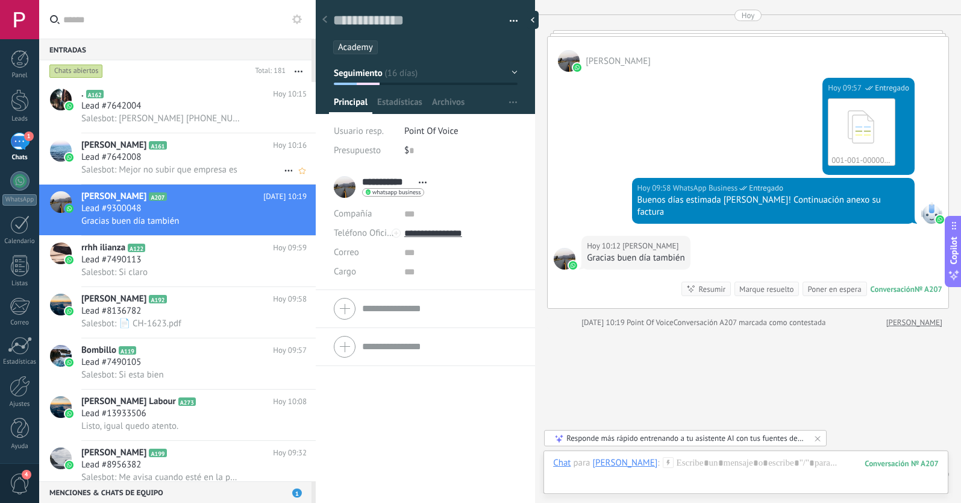
click at [252, 138] on div "[PERSON_NAME] A161 [DATE] 10:16 Lead #7642008 Salesbot: Mejor no subir que empr…" at bounding box center [198, 158] width 234 height 51
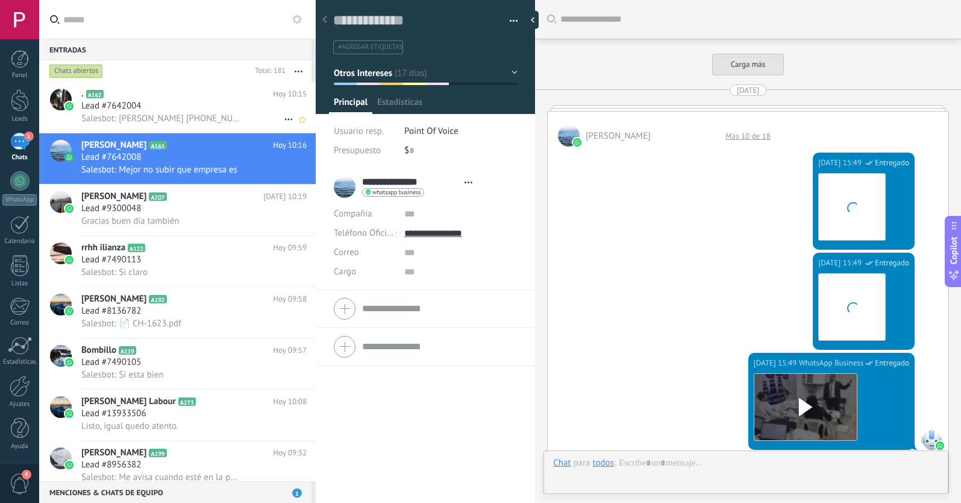
type textarea "**********"
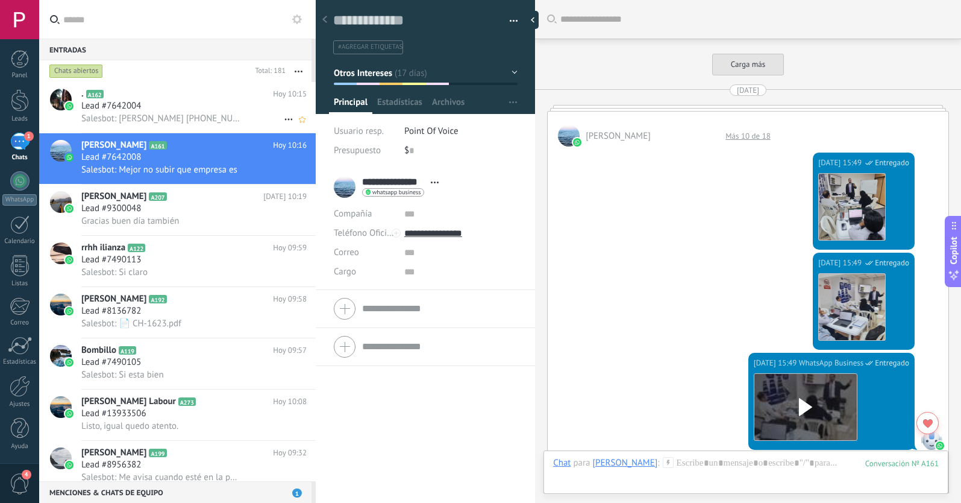
scroll to position [1473, 0]
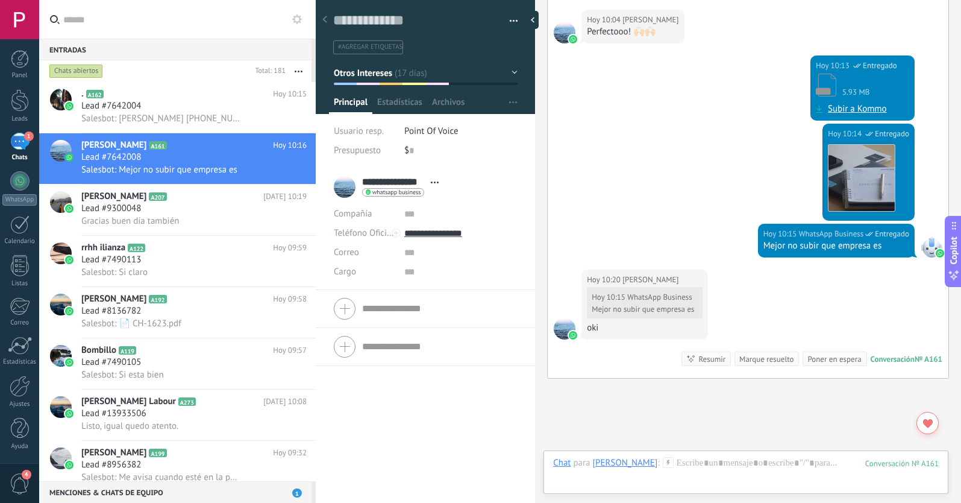
scroll to position [1559, 0]
